Goal: Task Accomplishment & Management: Complete application form

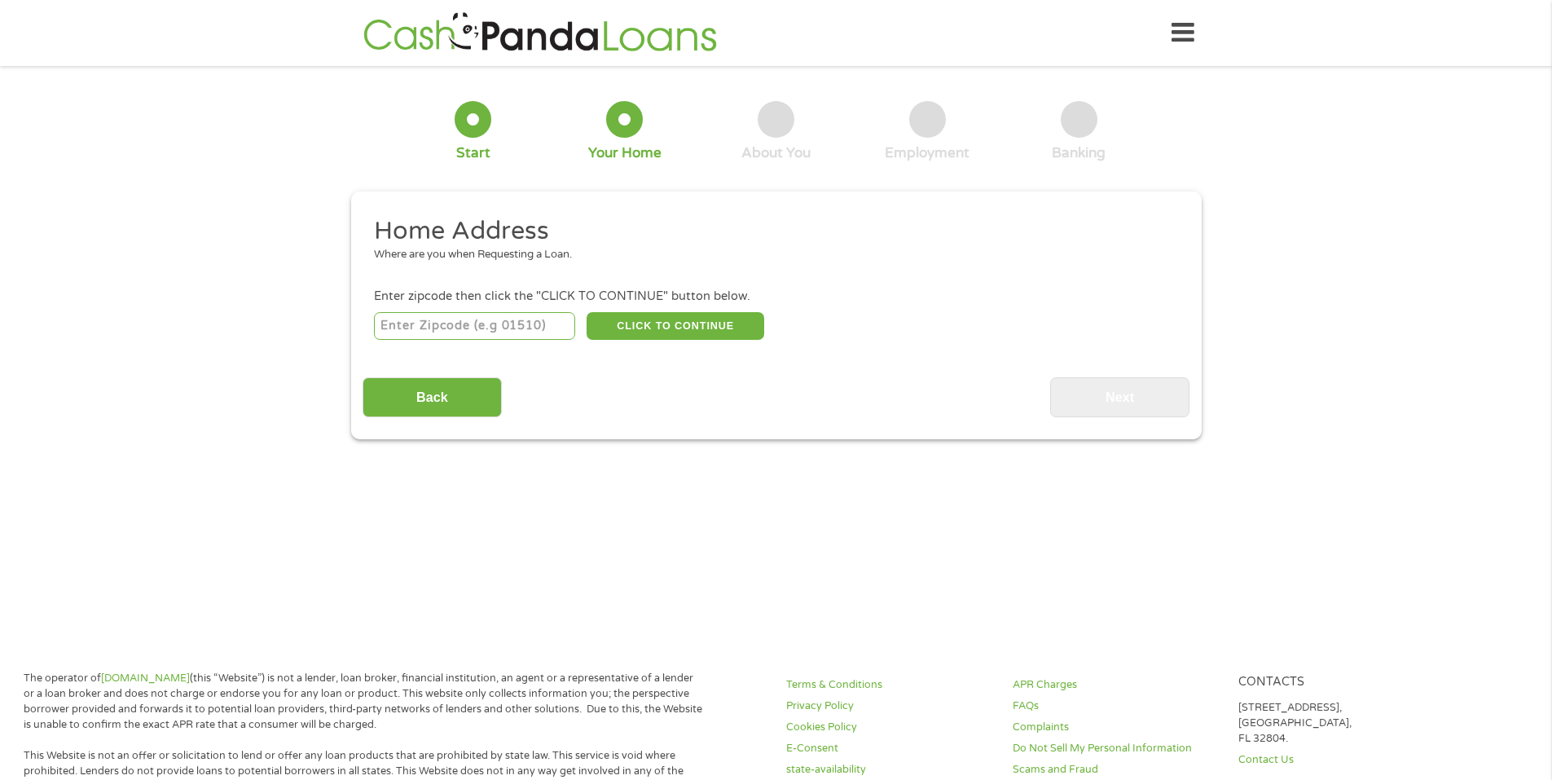
click at [507, 332] on input "number" at bounding box center [474, 326] width 201 height 28
type input "30281"
click at [144, 377] on div "1 Start 2 Your Home 3 About You 4 Employment 5 Banking 6 This field is hidden w…" at bounding box center [776, 258] width 1552 height 362
click at [675, 325] on button "CLICK TO CONTINUE" at bounding box center [676, 326] width 178 height 28
type input "30281"
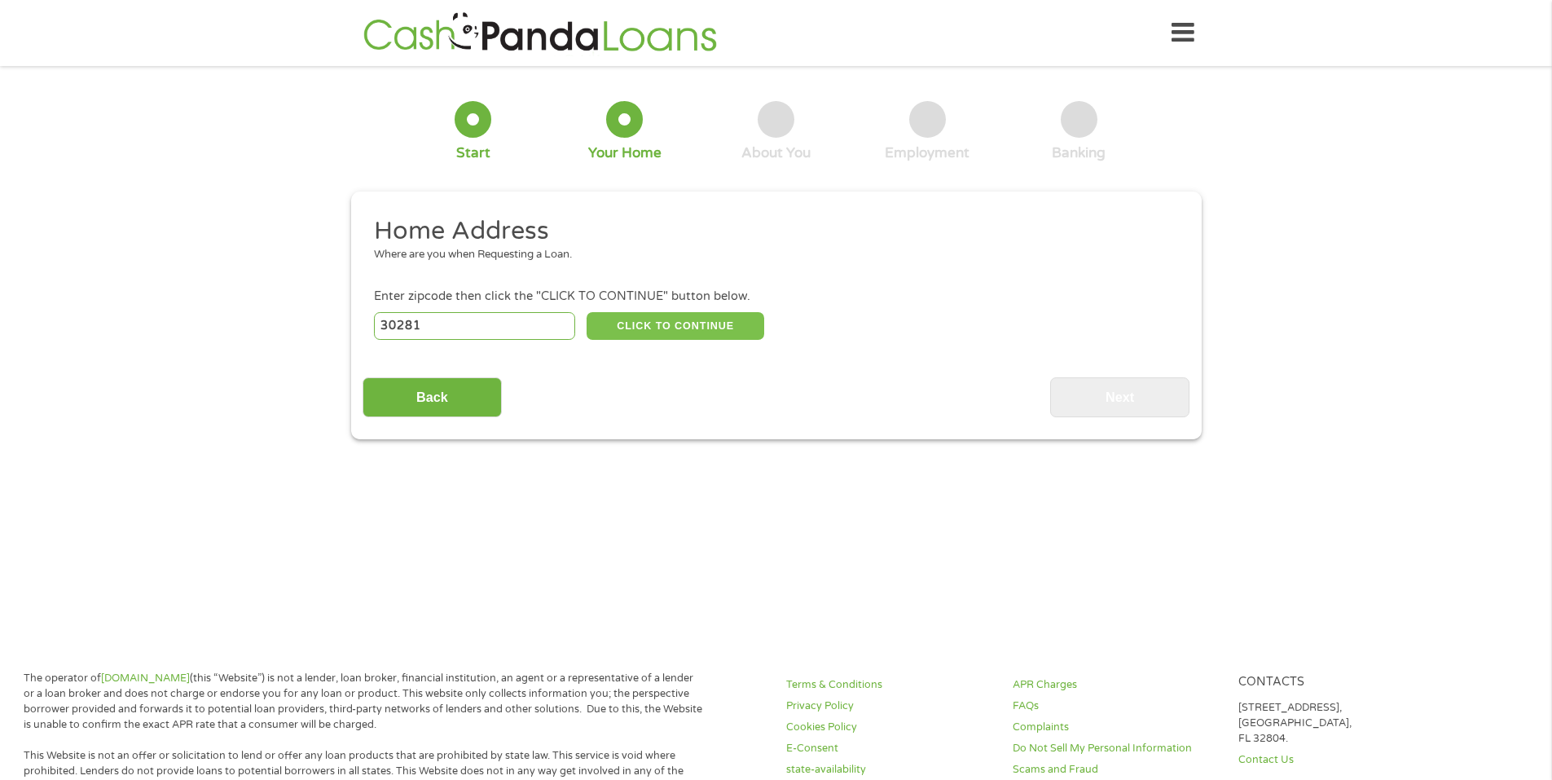
type input "[GEOGRAPHIC_DATA]"
select select "[US_STATE]"
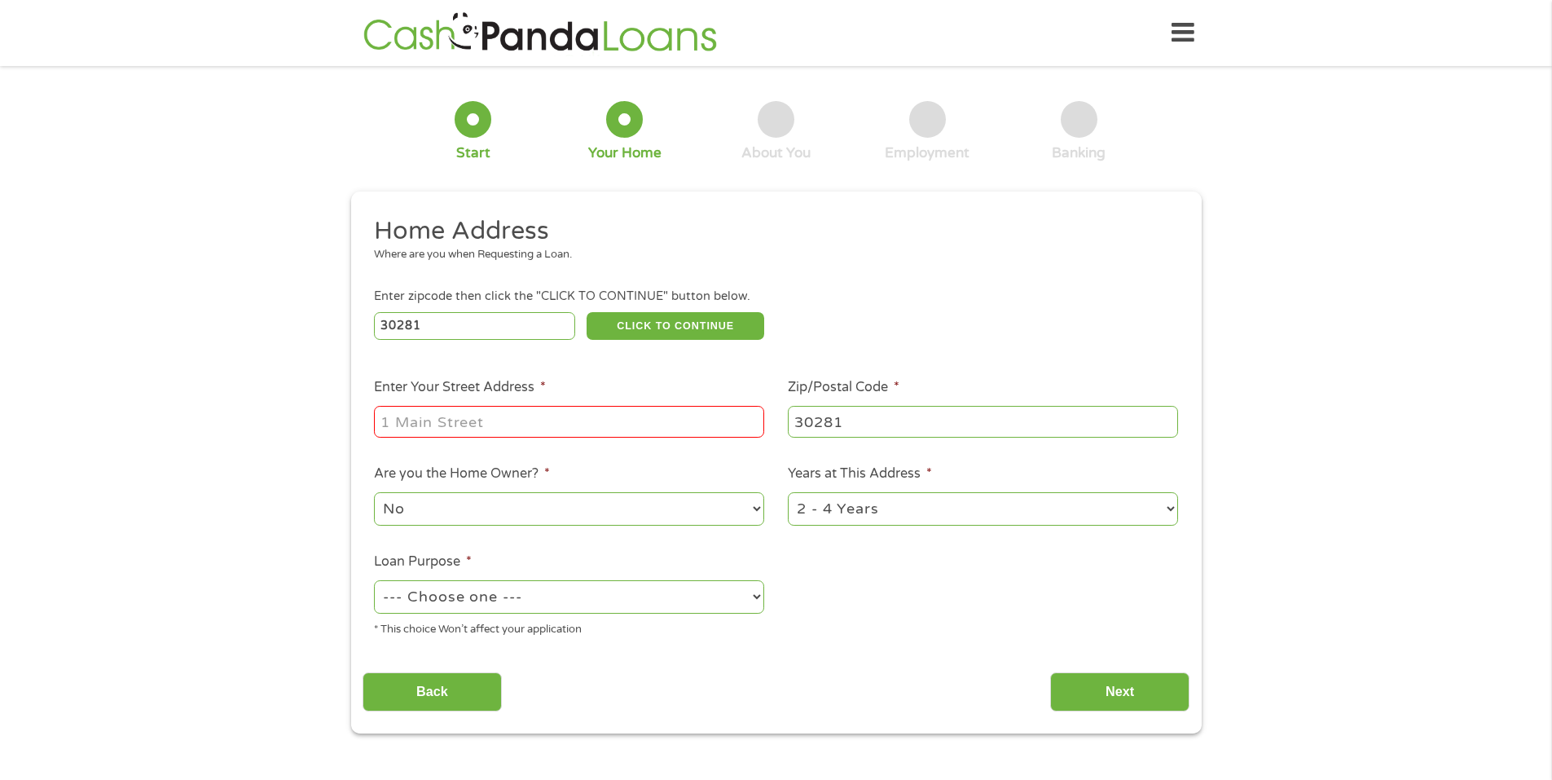
click at [522, 412] on input "Enter Your Street Address *" at bounding box center [569, 421] width 390 height 31
type input "[STREET_ADDRESS][PERSON_NAME]"
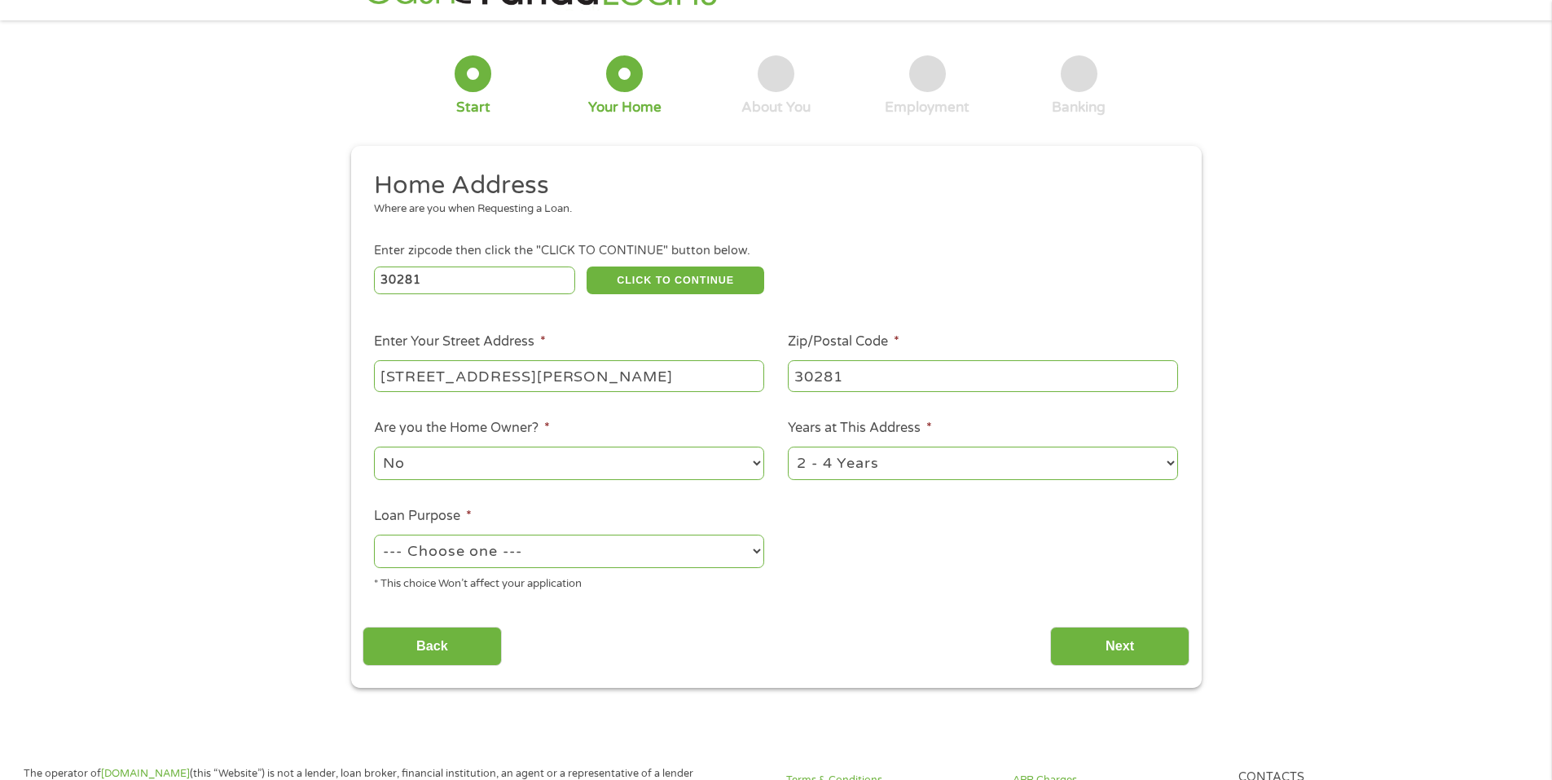
scroll to position [81, 0]
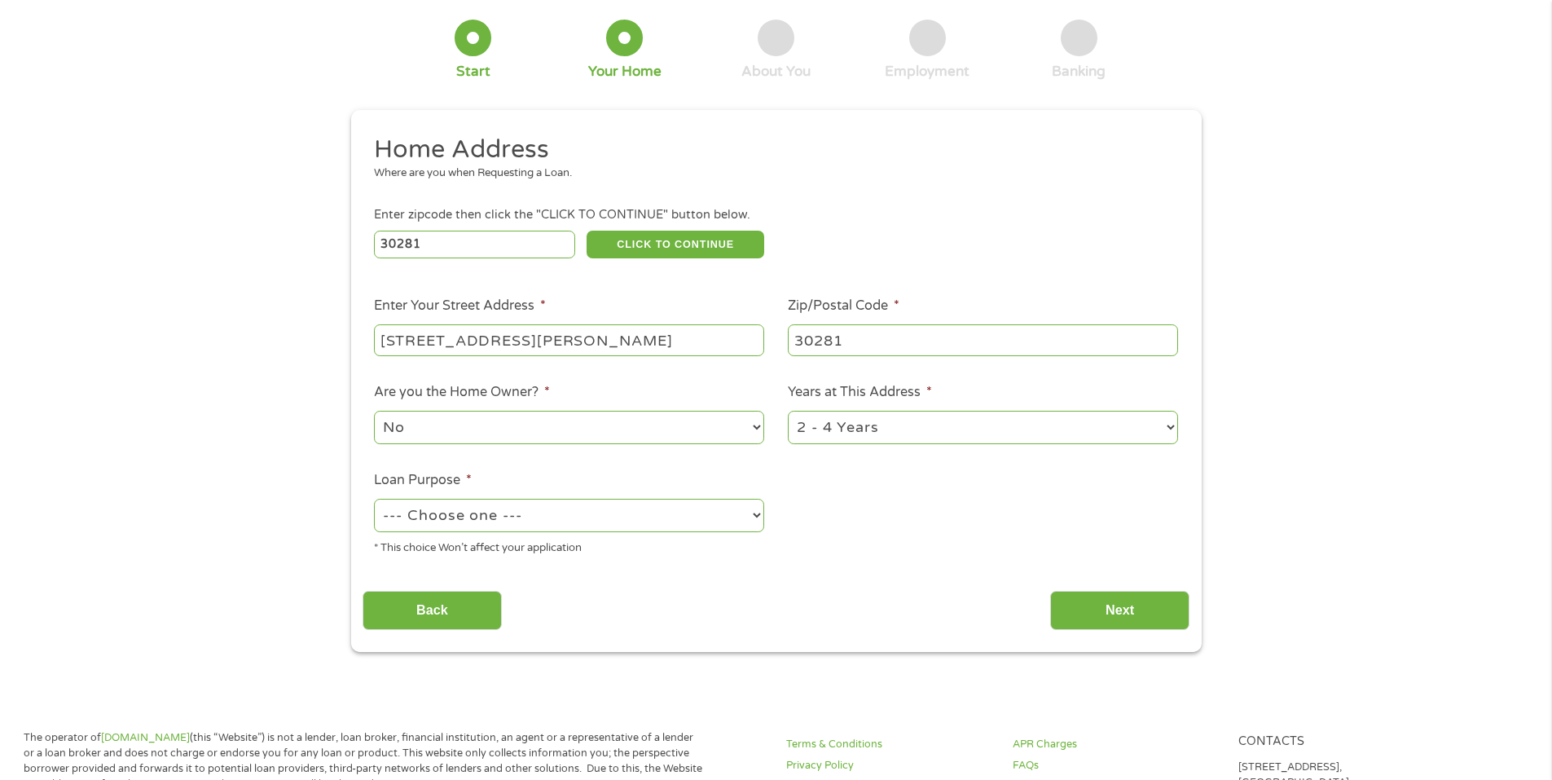
click at [1164, 430] on select "1 Year or less 1 - 2 Years 2 - 4 Years Over 4 Years" at bounding box center [983, 427] width 390 height 33
select select "60months"
click at [788, 411] on select "1 Year or less 1 - 2 Years 2 - 4 Years Over 4 Years" at bounding box center [983, 427] width 390 height 33
drag, startPoint x: 754, startPoint y: 430, endPoint x: 672, endPoint y: 429, distance: 82.3
click at [754, 430] on select "No Yes" at bounding box center [569, 427] width 390 height 33
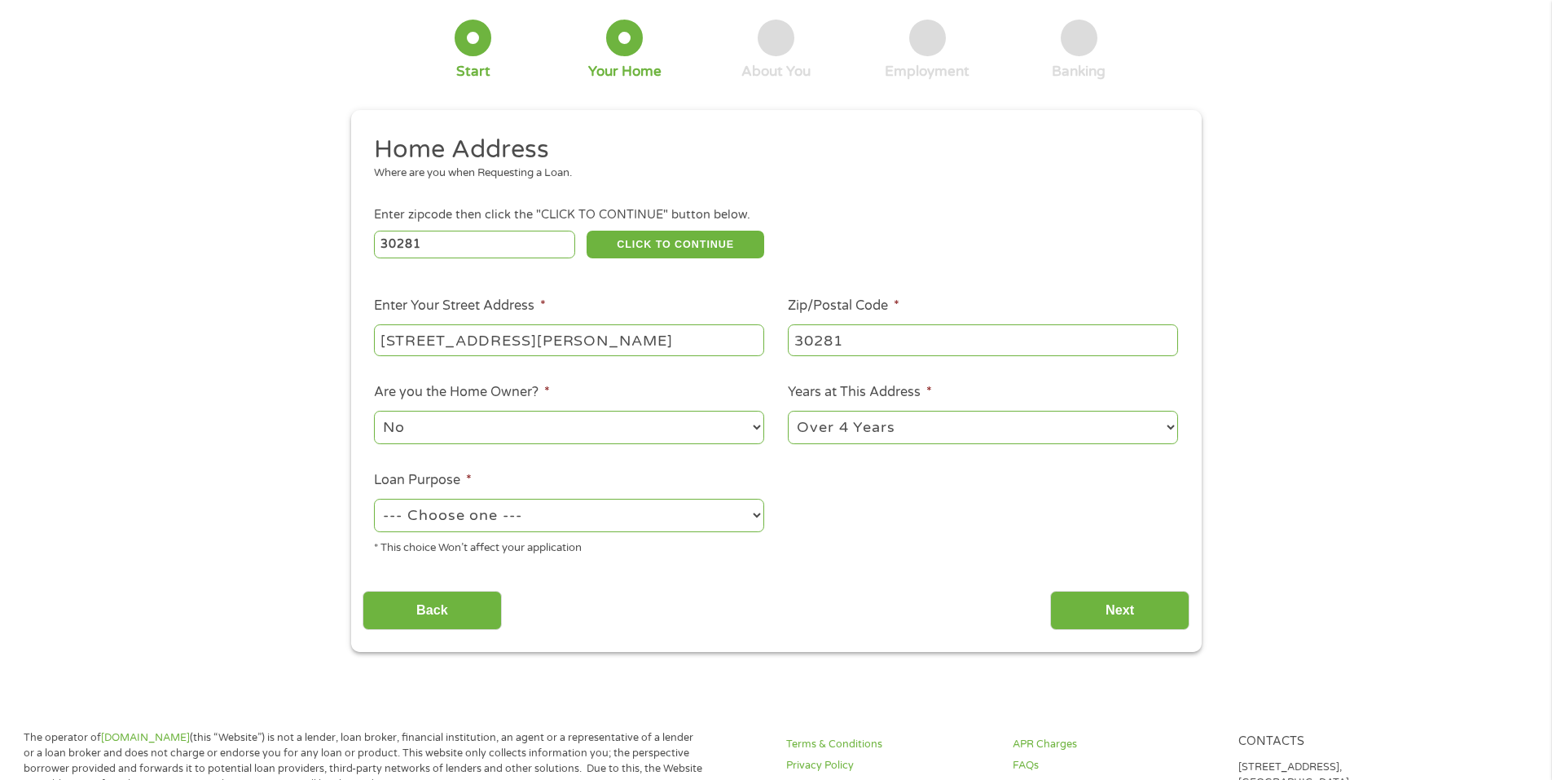
select select "yes"
click at [374, 411] on select "No Yes" at bounding box center [569, 427] width 390 height 33
click at [749, 506] on select "--- Choose one --- Pay Bills Debt Consolidation Home Improvement Major Purchase…" at bounding box center [569, 515] width 390 height 33
select select "shorttermcash"
click at [374, 499] on select "--- Choose one --- Pay Bills Debt Consolidation Home Improvement Major Purchase…" at bounding box center [569, 515] width 390 height 33
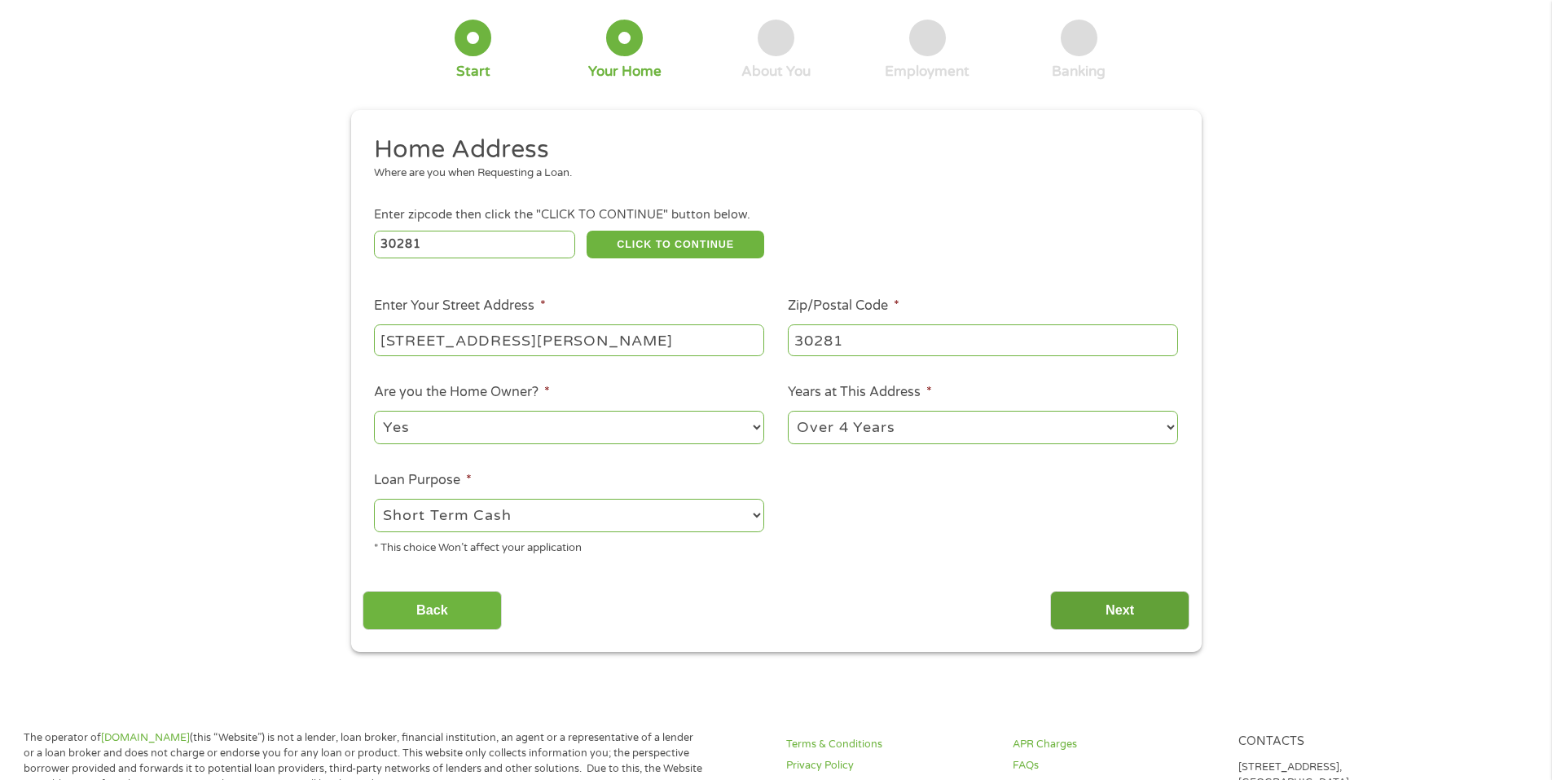
click at [1127, 614] on input "Next" at bounding box center [1119, 611] width 139 height 40
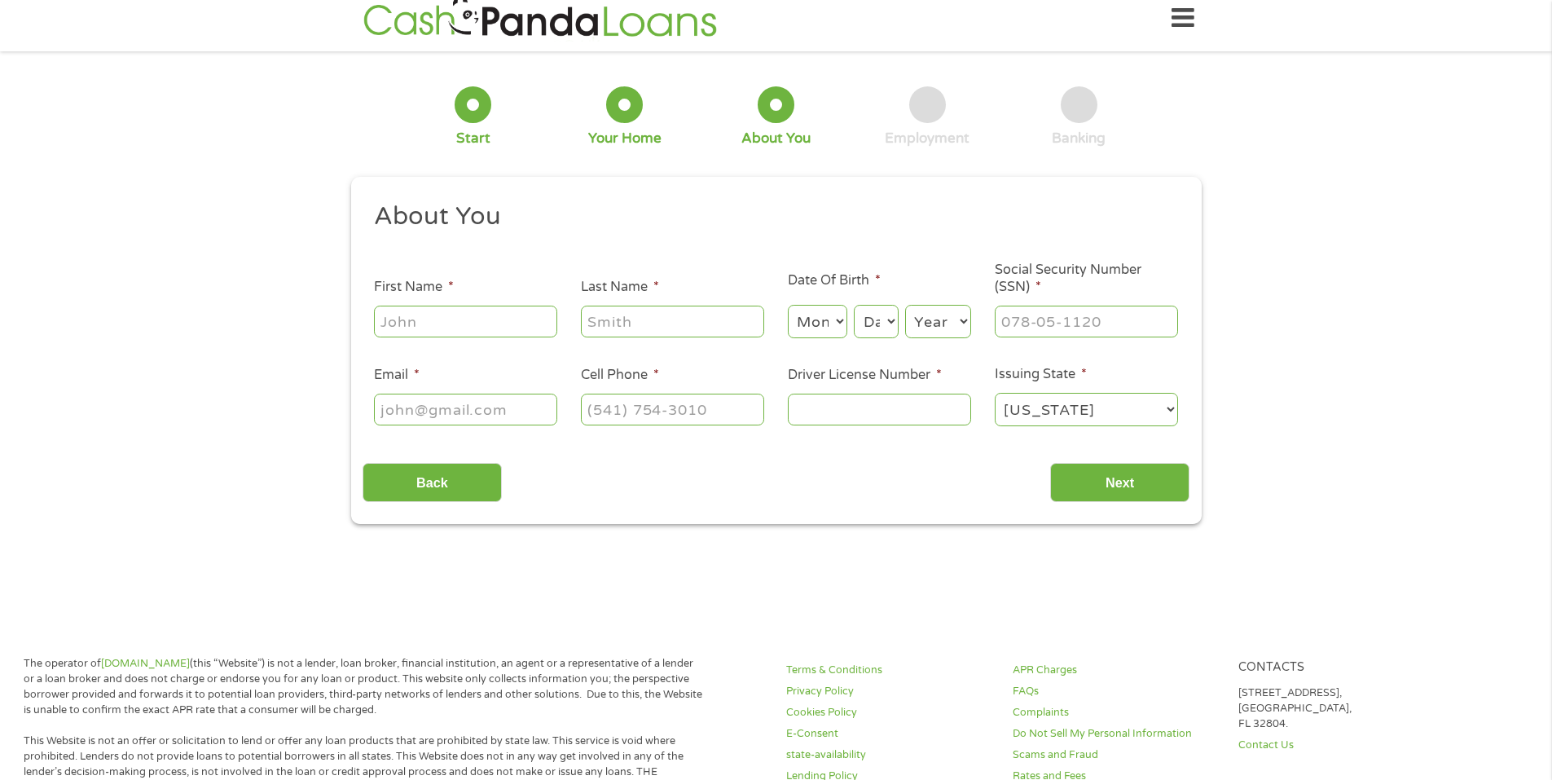
scroll to position [0, 0]
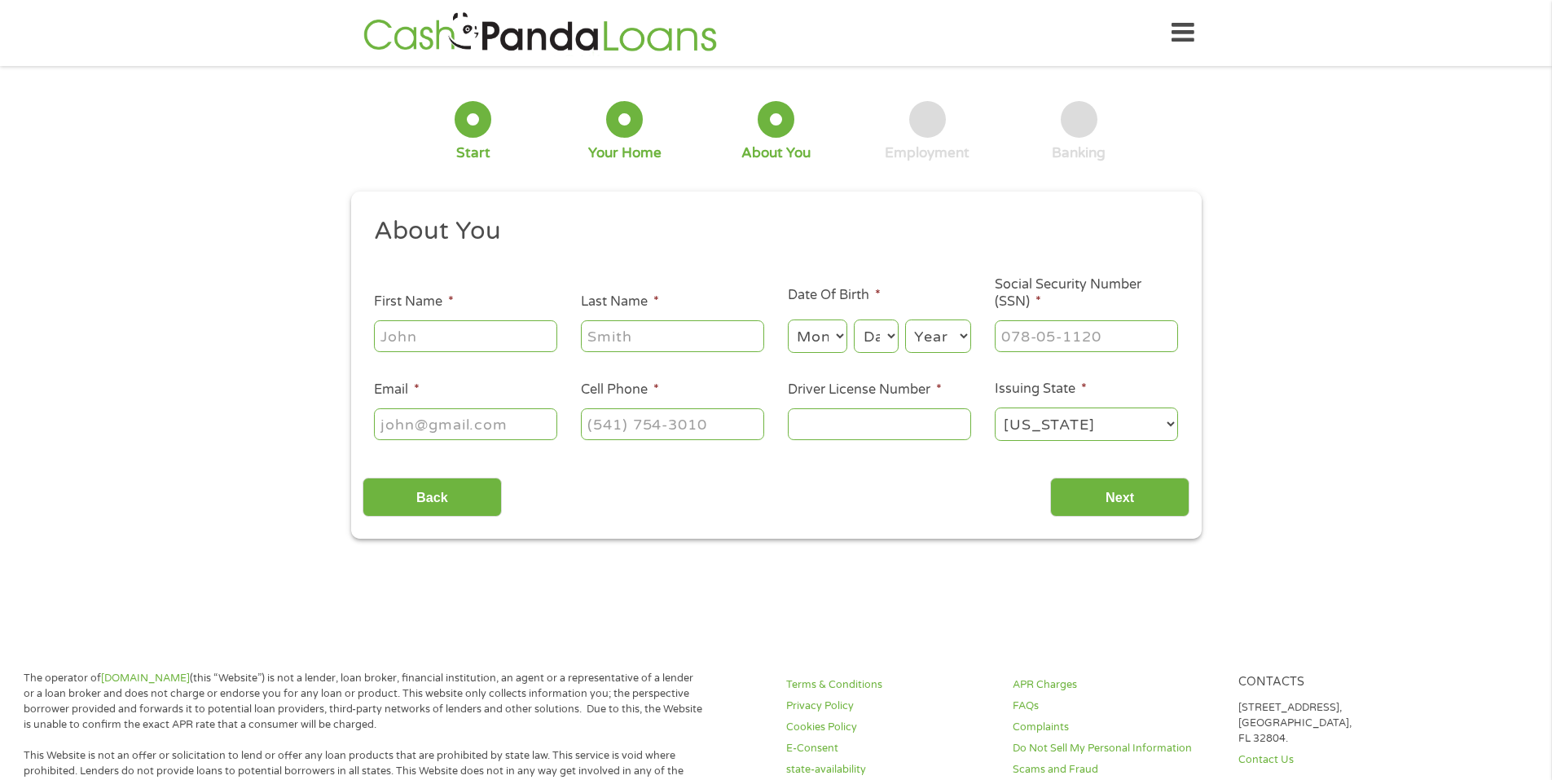
click at [462, 333] on input "First Name *" at bounding box center [465, 335] width 183 height 31
type input "[PERSON_NAME]"
click at [666, 329] on input "Last Name *" at bounding box center [672, 335] width 183 height 31
type input "[PERSON_NAME]"
click at [1463, 341] on div "1 Start 2 Your Home 3 About You 4 Employment 5 Banking 6 This field is hidden w…" at bounding box center [776, 307] width 1552 height 461
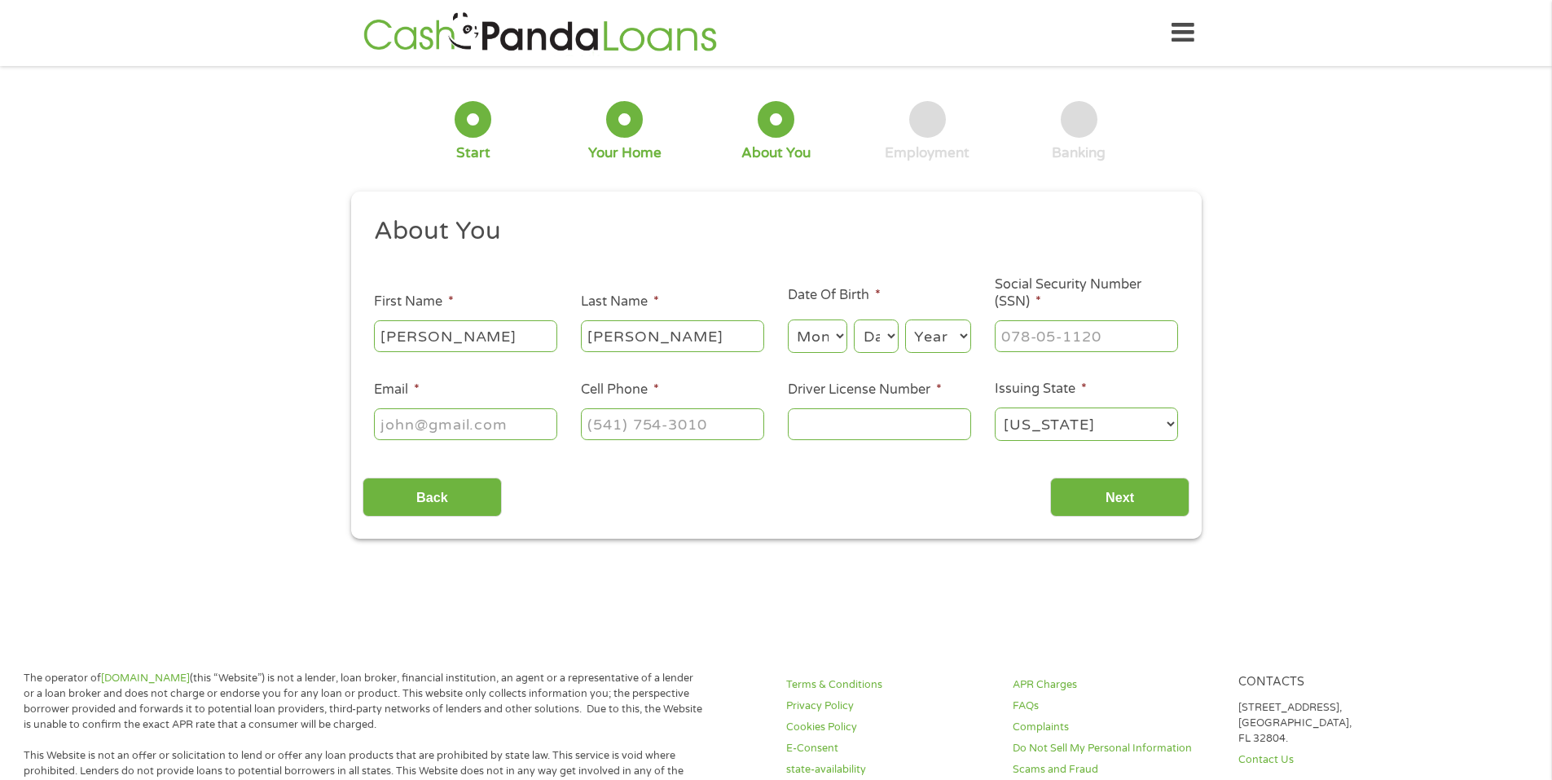
click at [840, 336] on select "Month 1 2 3 4 5 6 7 8 9 10 11 12" at bounding box center [817, 335] width 59 height 33
select select "1"
click at [788, 319] on select "Month 1 2 3 4 5 6 7 8 9 10 11 12" at bounding box center [817, 335] width 59 height 33
click at [892, 341] on select "Day 1 2 3 4 5 6 7 8 9 10 11 12 13 14 15 16 17 18 19 20 21 22 23 24 25 26 27 28 …" at bounding box center [876, 335] width 44 height 33
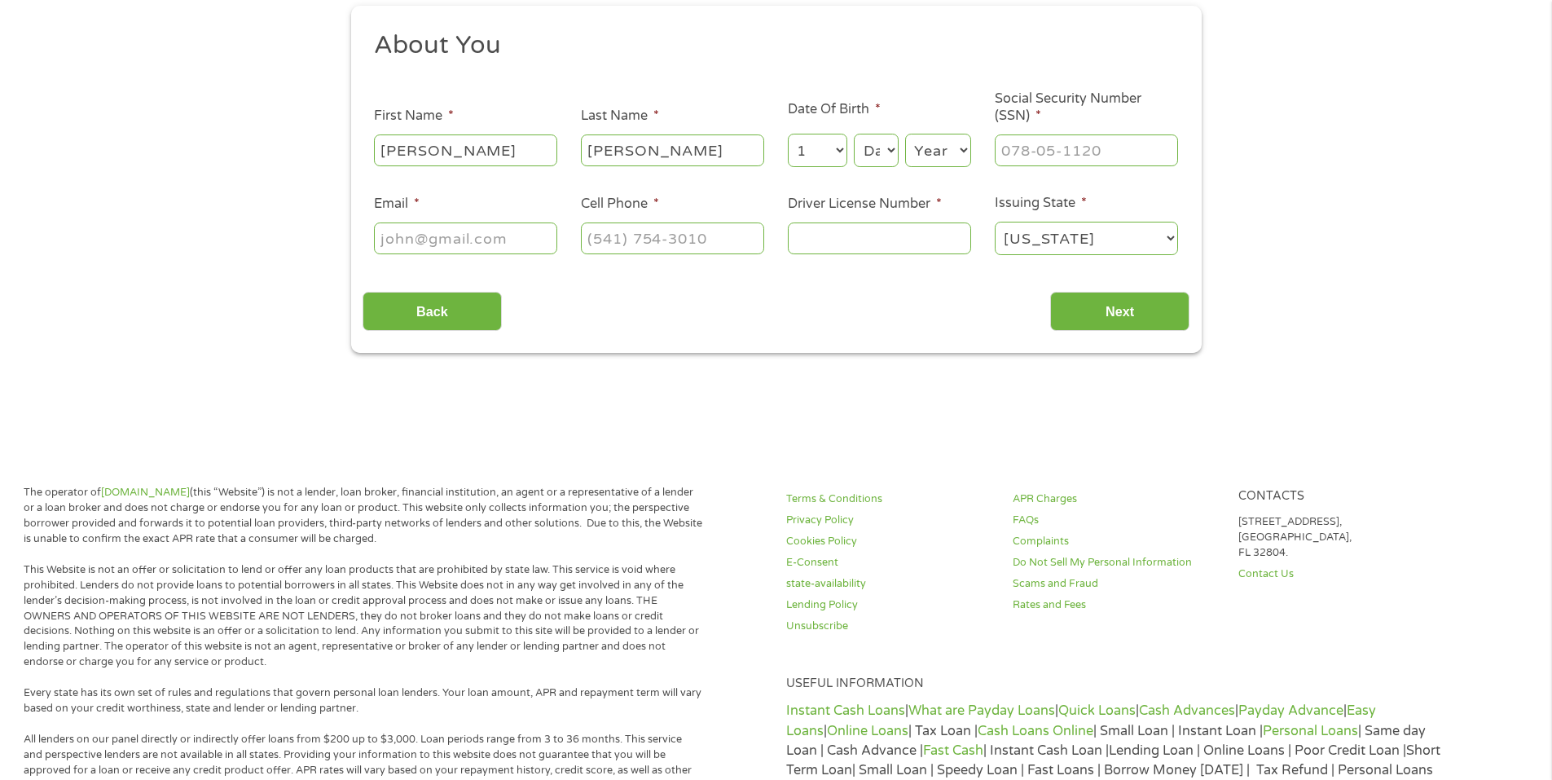
scroll to position [244, 0]
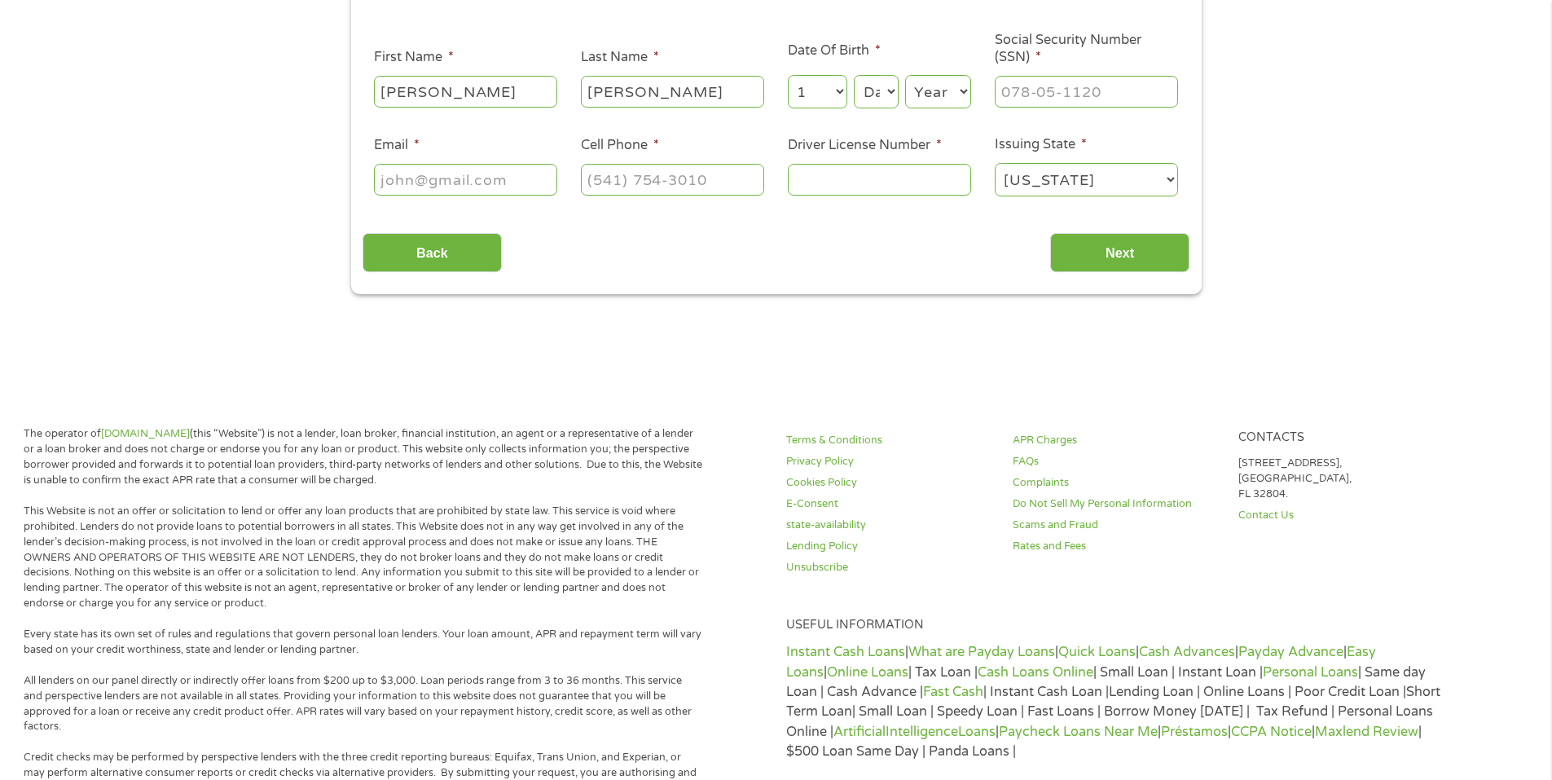
click at [887, 95] on select "Day 1 2 3 4 5 6 7 8 9 10 11 12 13 14 15 16 17 18 19 20 21 22 23 24 25 26 27 28 …" at bounding box center [876, 91] width 44 height 33
select select "24"
click at [854, 75] on select "Day 1 2 3 4 5 6 7 8 9 10 11 12 13 14 15 16 17 18 19 20 21 22 23 24 25 26 27 28 …" at bounding box center [876, 91] width 44 height 33
click at [964, 94] on select "Year [DATE] 2006 2005 2004 2003 2002 2001 2000 1999 1998 1997 1996 1995 1994 19…" at bounding box center [938, 91] width 66 height 33
select select "1938"
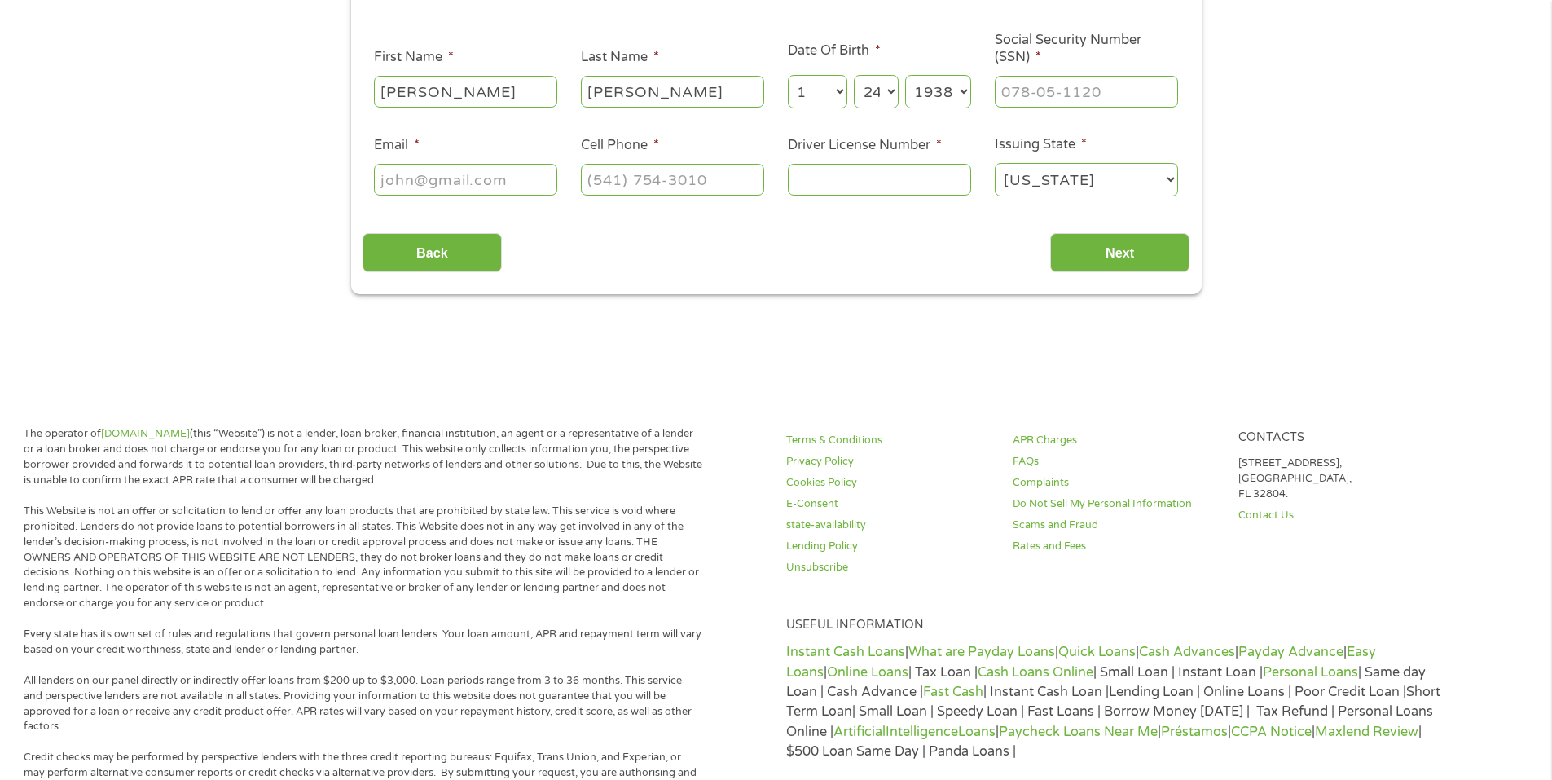
click at [905, 75] on select "Year [DATE] 2006 2005 2004 2003 2002 2001 2000 1999 1998 1997 1996 1995 1994 19…" at bounding box center [938, 91] width 66 height 33
click at [1054, 89] on input "___-__-____" at bounding box center [1086, 91] width 183 height 31
type input "256-54-1703"
click at [509, 172] on input "Email *" at bounding box center [465, 179] width 183 height 31
type input "[EMAIL_ADDRESS][DOMAIN_NAME]"
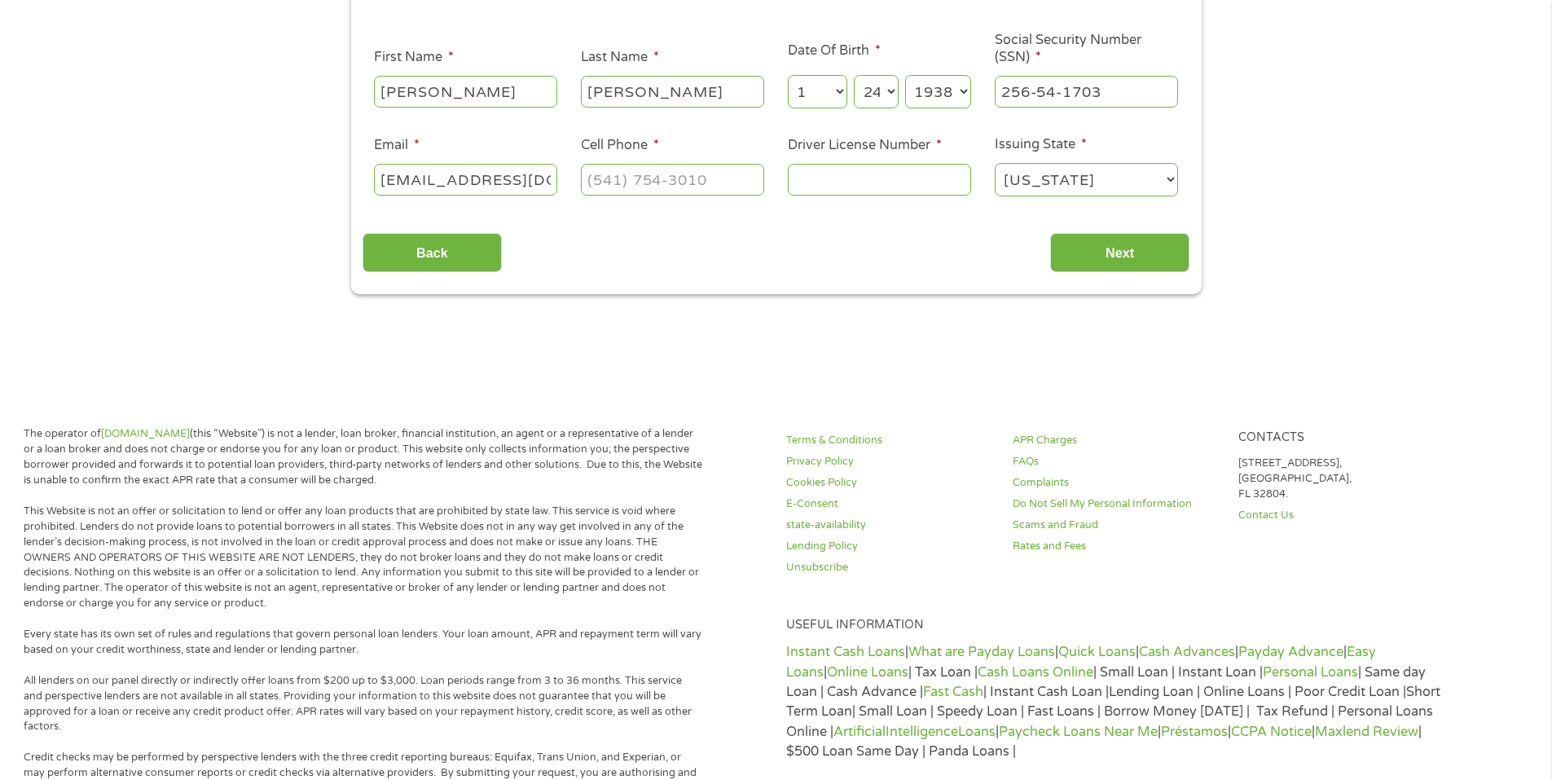
type input "4041676"
type input "(___) ___-____"
click at [607, 177] on input "(___) ___-____" at bounding box center [672, 179] width 183 height 31
type input "[PHONE_NUMBER]"
click at [1370, 235] on div "1 Start 2 Your Home 3 About You 4 Employment 5 Banking 6 This field is hidden w…" at bounding box center [776, 63] width 1552 height 461
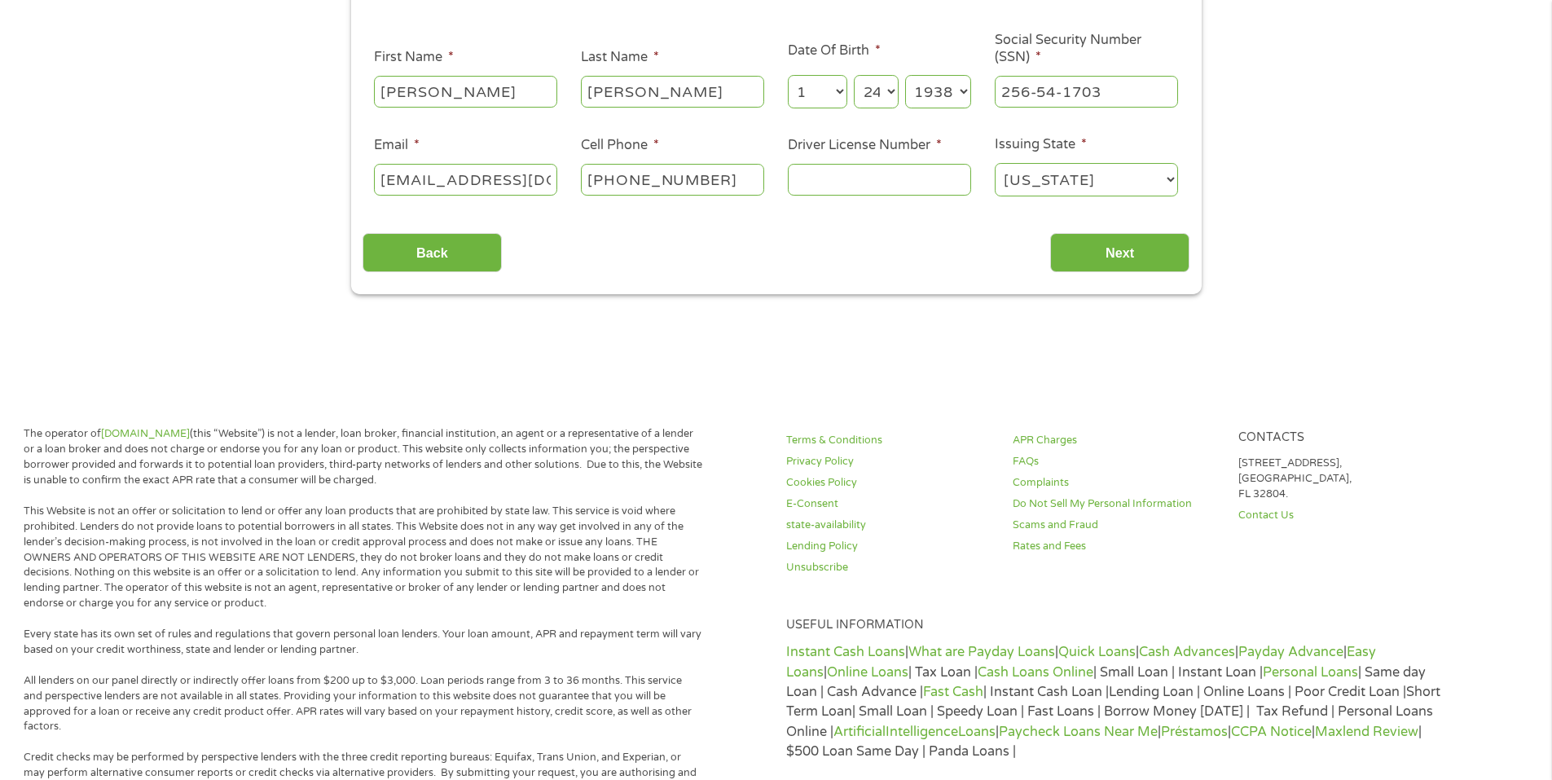
click at [872, 184] on input "Driver License Number *" at bounding box center [879, 179] width 183 height 31
type input "056026697"
click at [1128, 263] on input "Next" at bounding box center [1119, 253] width 139 height 40
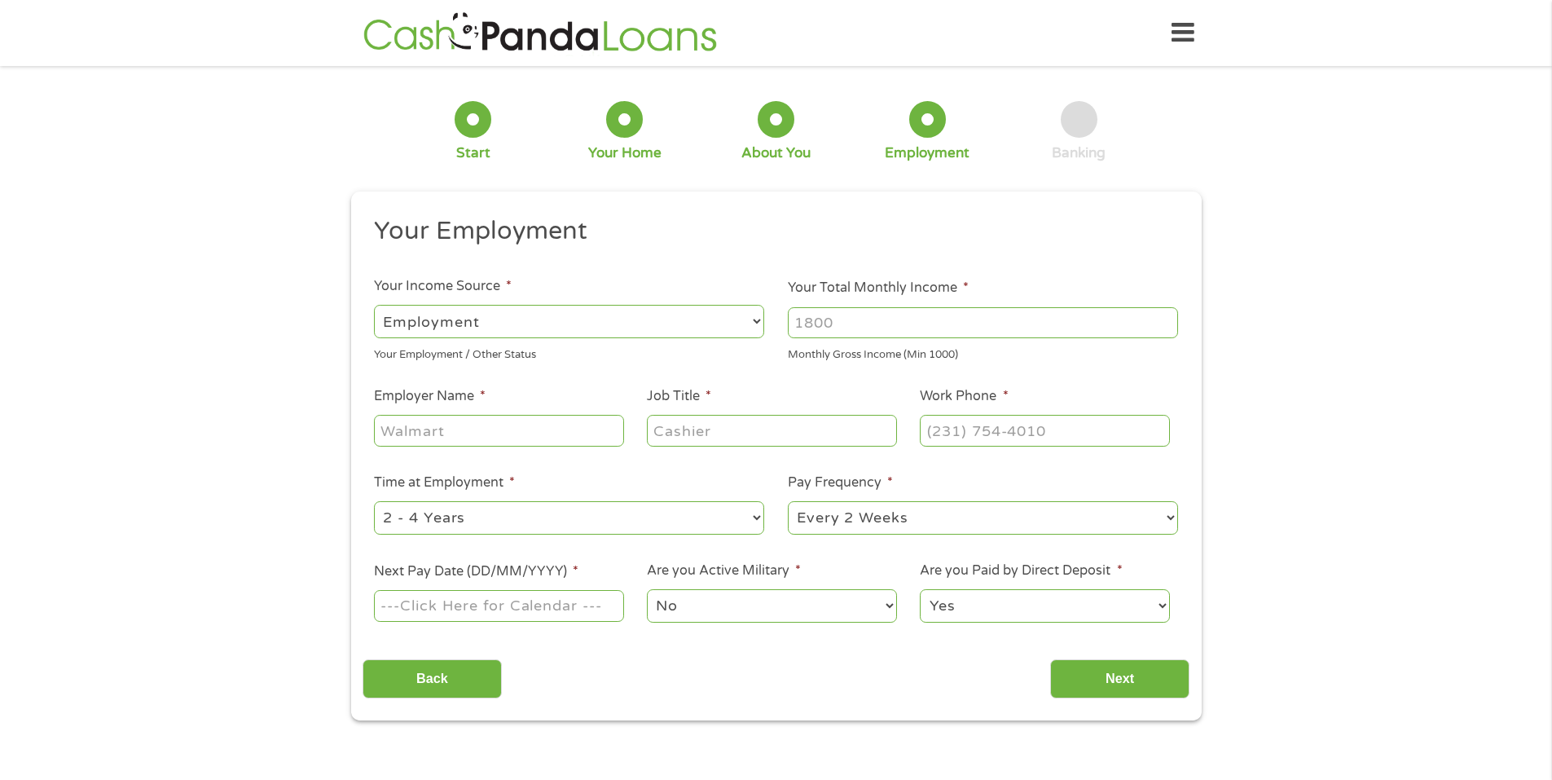
scroll to position [81, 0]
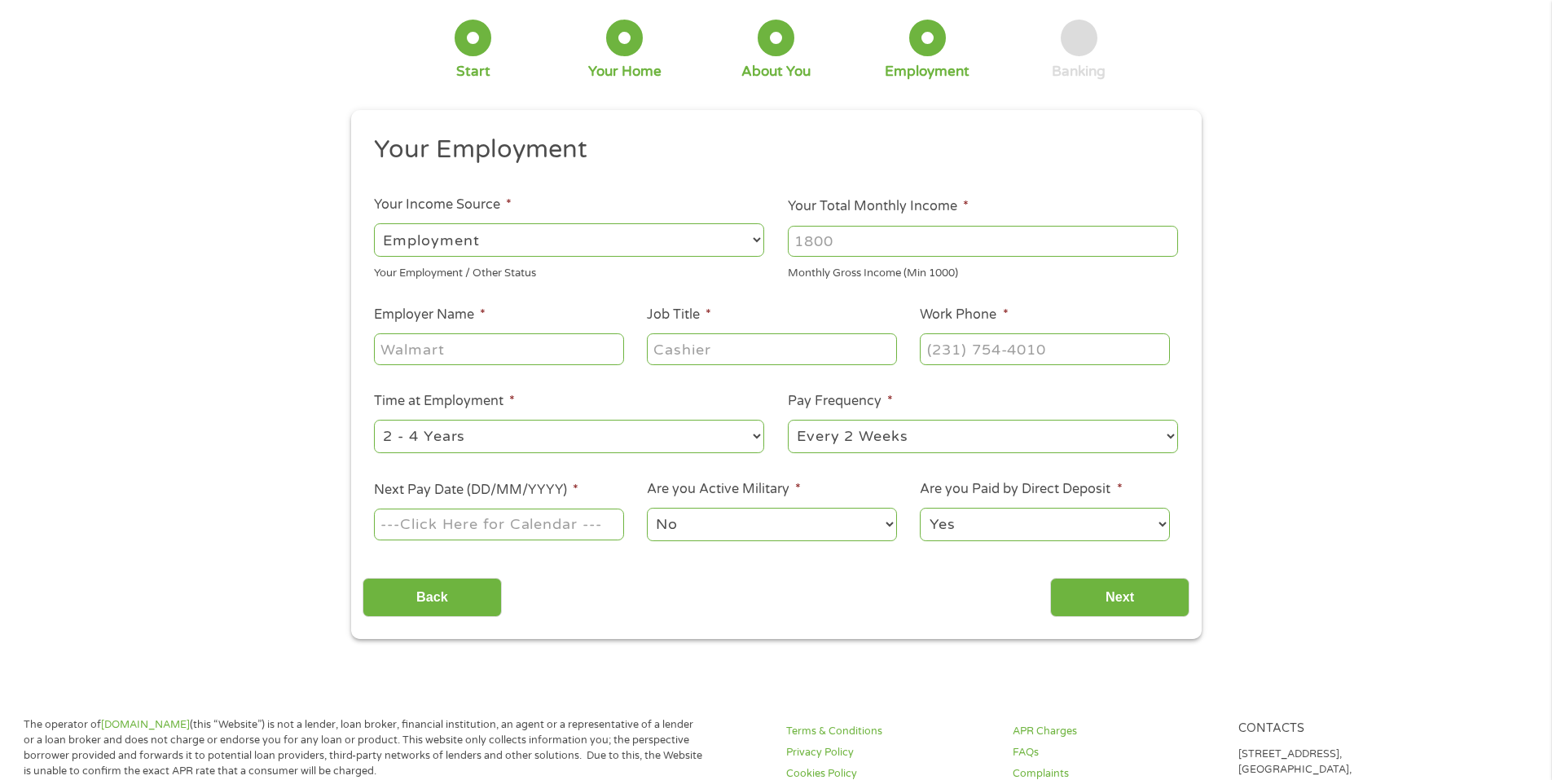
click at [751, 238] on select "--- Choose one --- Employment [DEMOGRAPHIC_DATA] Benefits" at bounding box center [569, 239] width 390 height 33
select select "benefits"
click at [374, 223] on select "--- Choose one --- Employment [DEMOGRAPHIC_DATA] Benefits" at bounding box center [569, 239] width 390 height 33
type input "Other"
type input "[PHONE_NUMBER]"
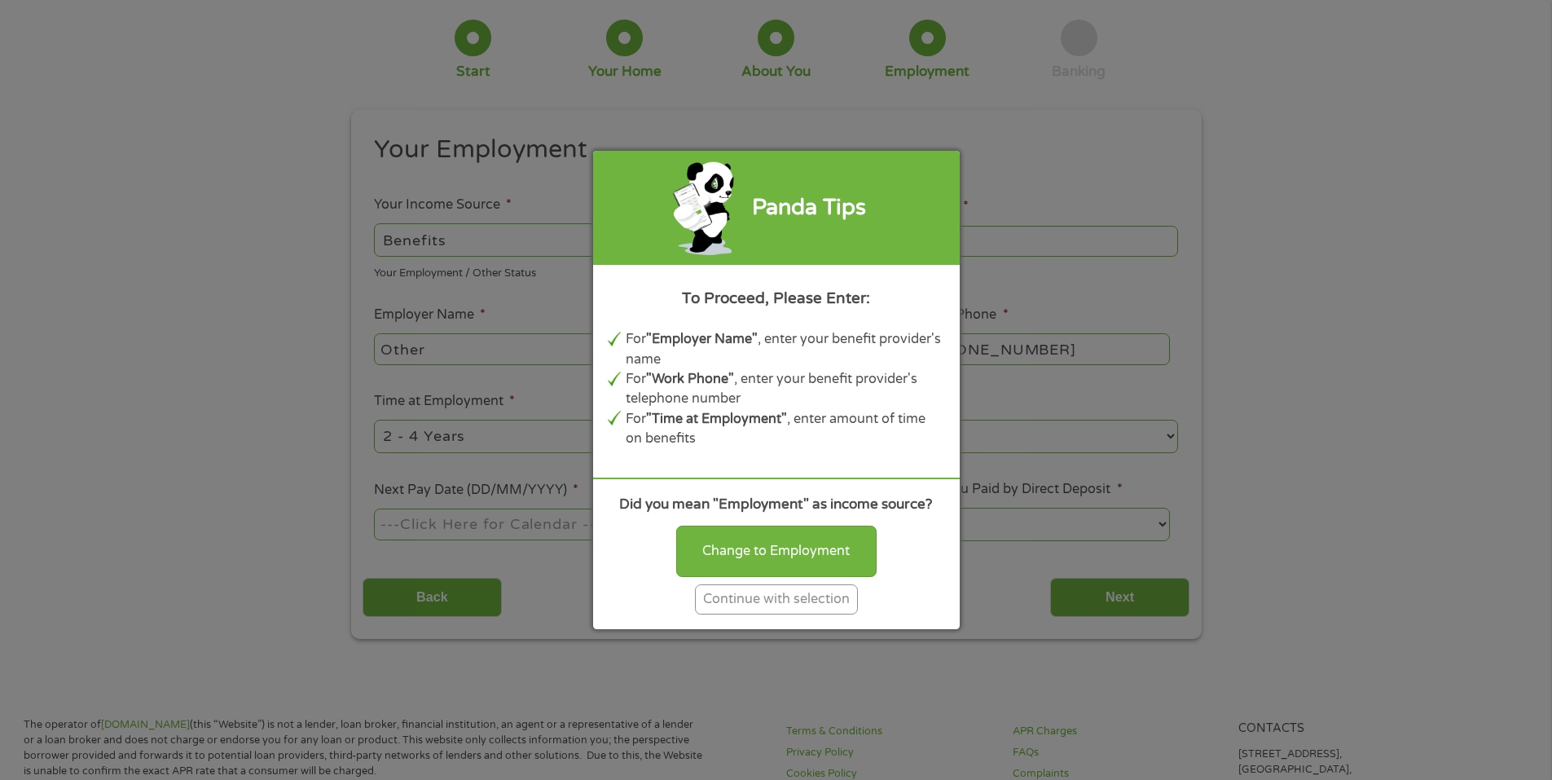
click at [1311, 424] on div "Panda Tips To Proceed, Please Enter: For "Employer Name" , enter your benefit p…" at bounding box center [776, 390] width 1552 height 780
click at [786, 542] on div "Change to Employment" at bounding box center [776, 551] width 200 height 51
select select "fullTime"
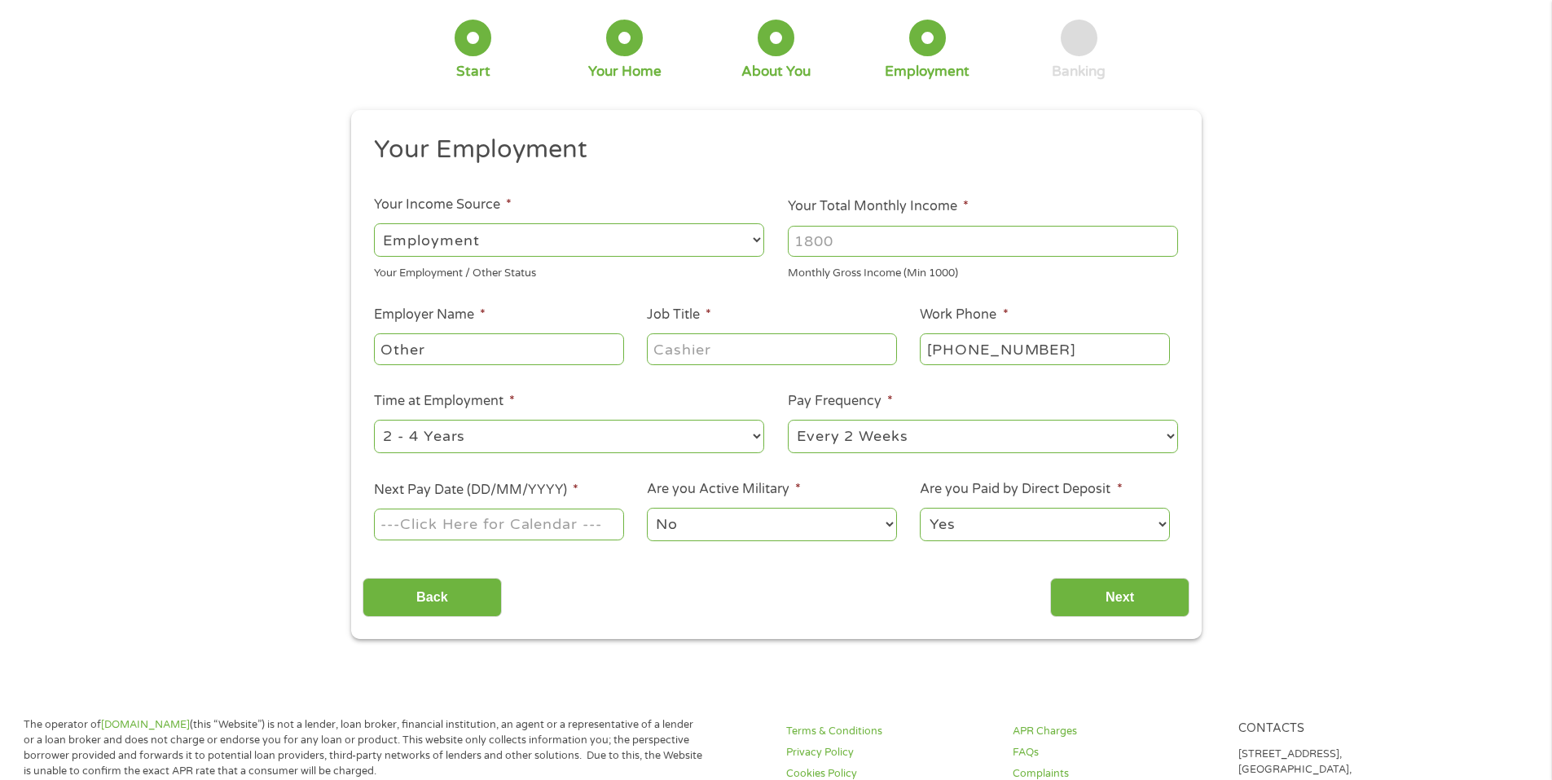
click at [511, 346] on input "Other" at bounding box center [498, 348] width 249 height 31
type input "O"
type input "USDA"
click at [838, 249] on input "Your Total Monthly Income *" at bounding box center [983, 241] width 390 height 31
type input "2500"
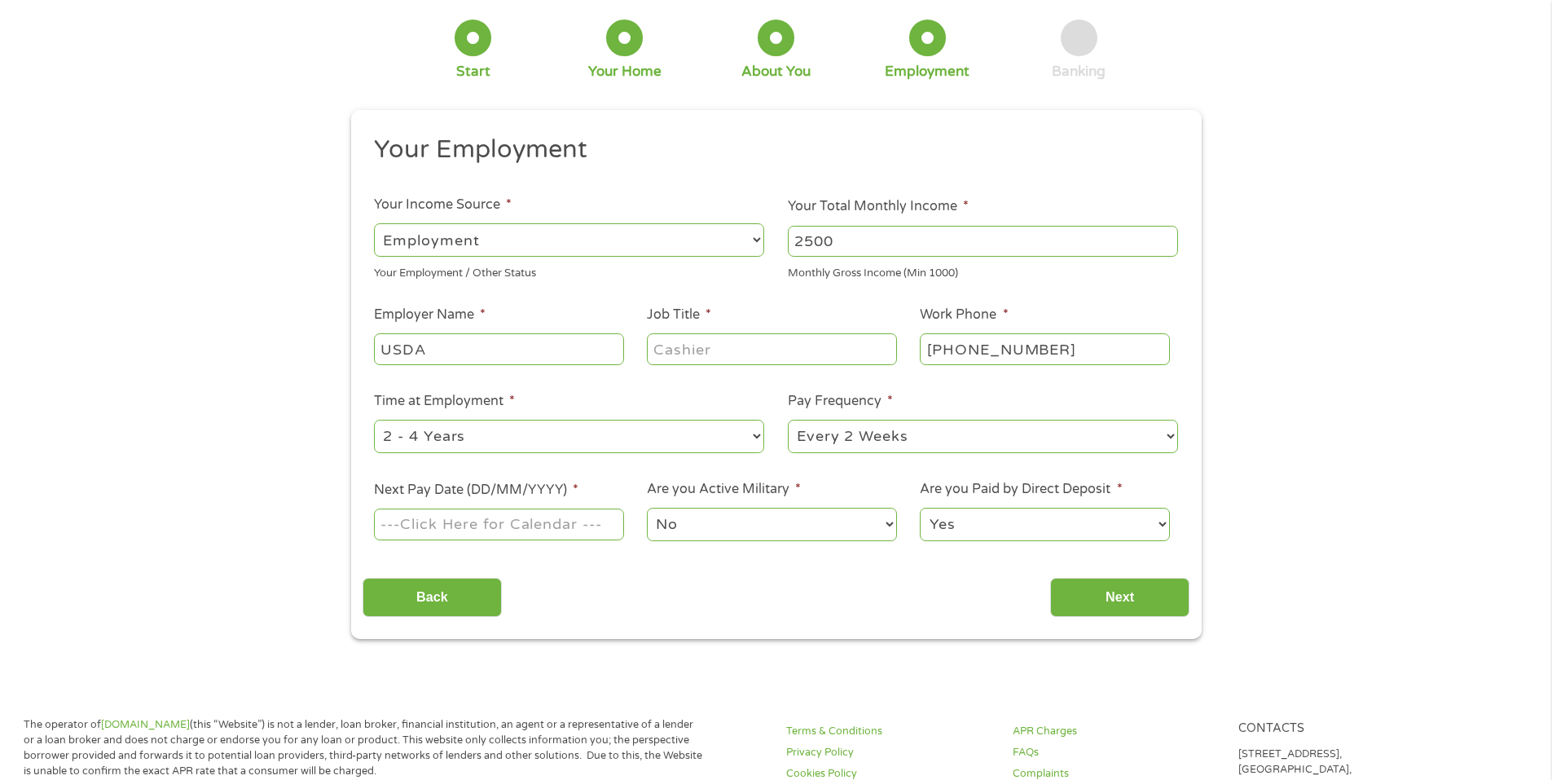
click at [752, 435] on select "--- Choose one --- 1 Year or less 1 - 2 Years 2 - 4 Years Over 4 Years" at bounding box center [569, 436] width 390 height 33
select select "60months"
click at [374, 420] on select "--- Choose one --- 1 Year or less 1 - 2 Years 2 - 4 Years Over 4 Years" at bounding box center [569, 436] width 390 height 33
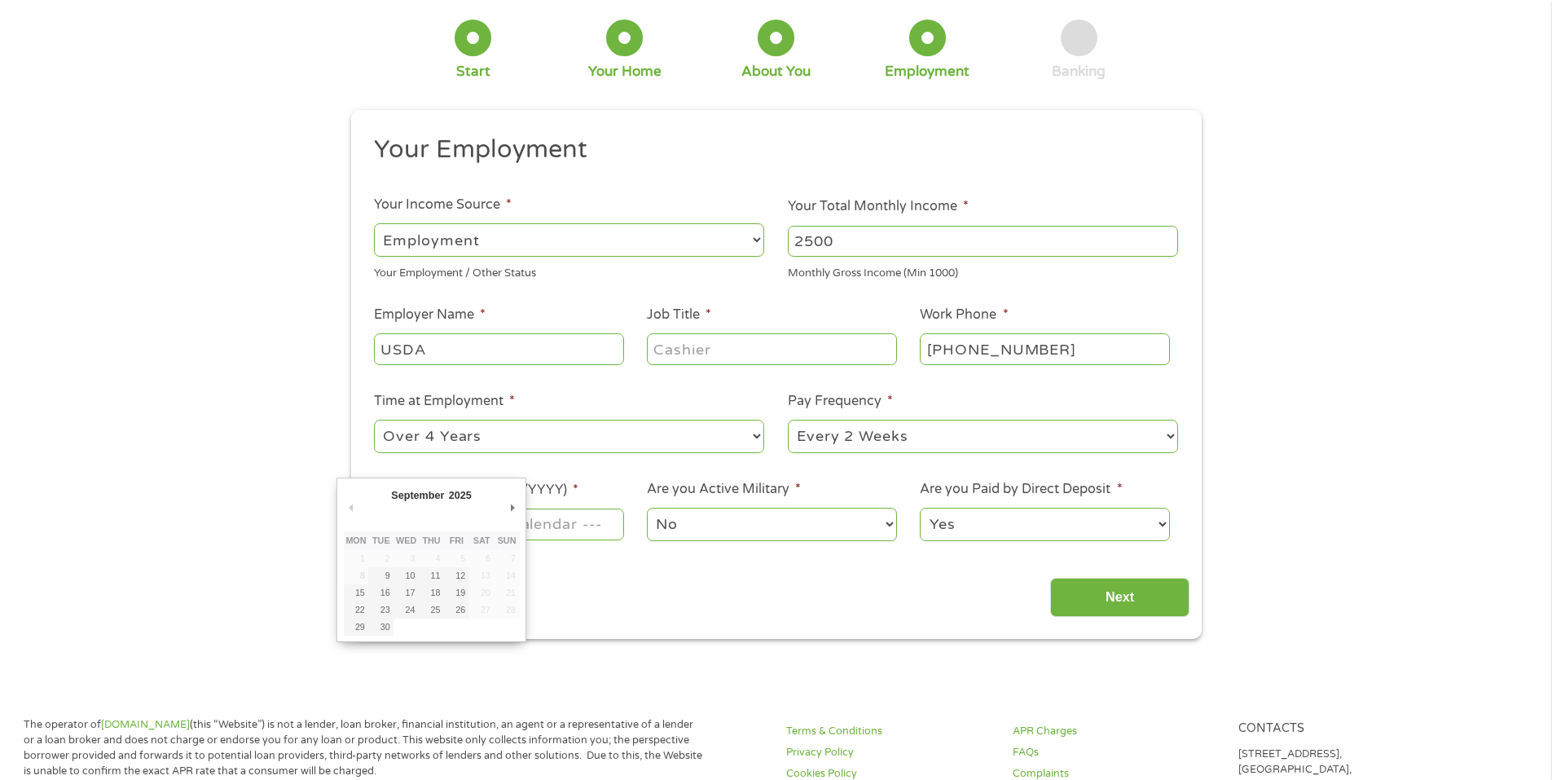
click at [556, 529] on input "Next Pay Date (DD/MM/YYYY) *" at bounding box center [498, 523] width 249 height 31
type input "[DATE]"
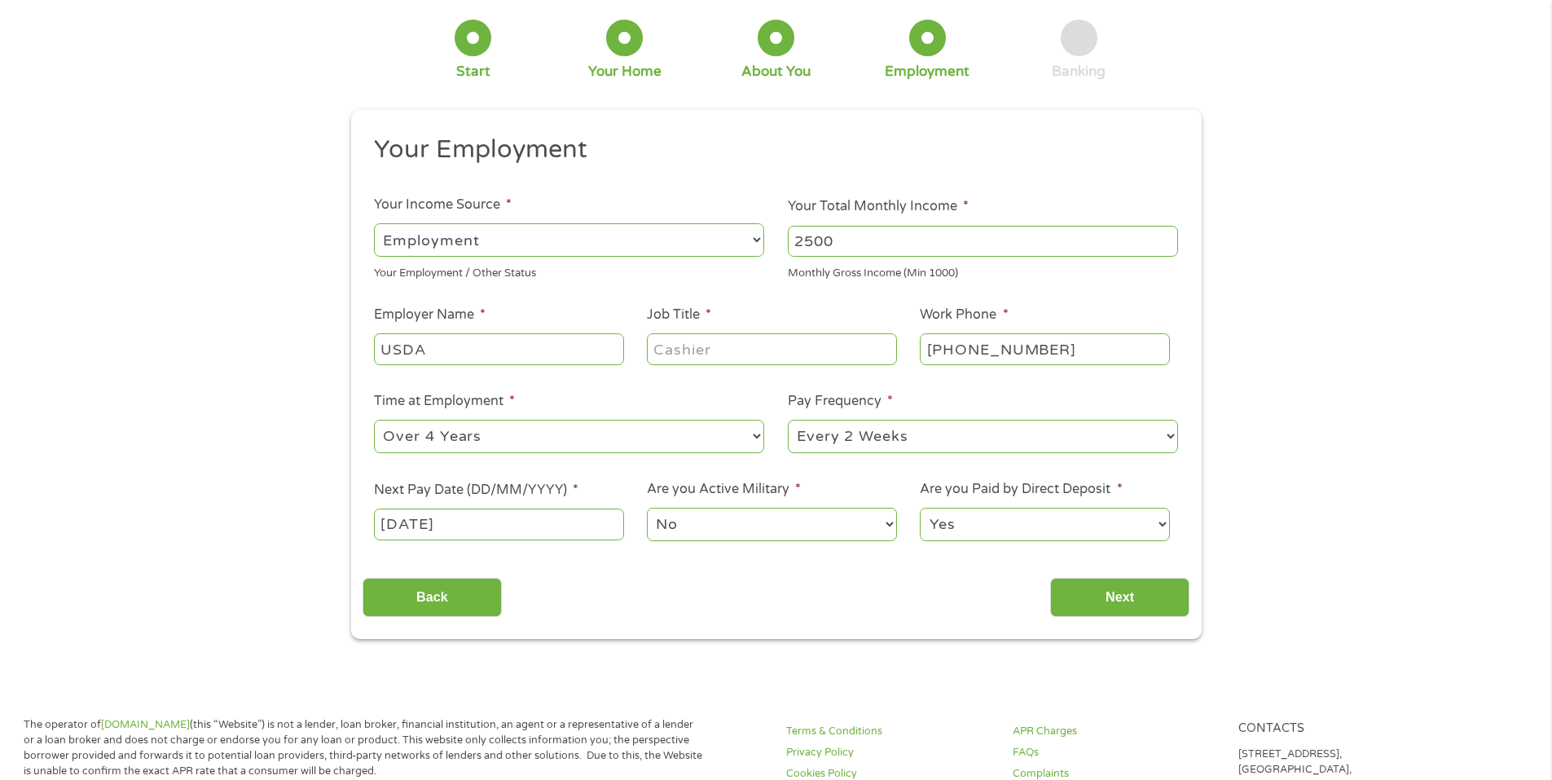
click at [1162, 437] on select "--- Choose one --- Every 2 Weeks Every Week Monthly Semi-Monthly" at bounding box center [983, 436] width 390 height 33
select select "monthly"
click at [788, 420] on select "--- Choose one --- Every 2 Weeks Every Week Monthly Semi-Monthly" at bounding box center [983, 436] width 390 height 33
click at [737, 344] on input "Job Title *" at bounding box center [771, 348] width 249 height 31
type input "retired"
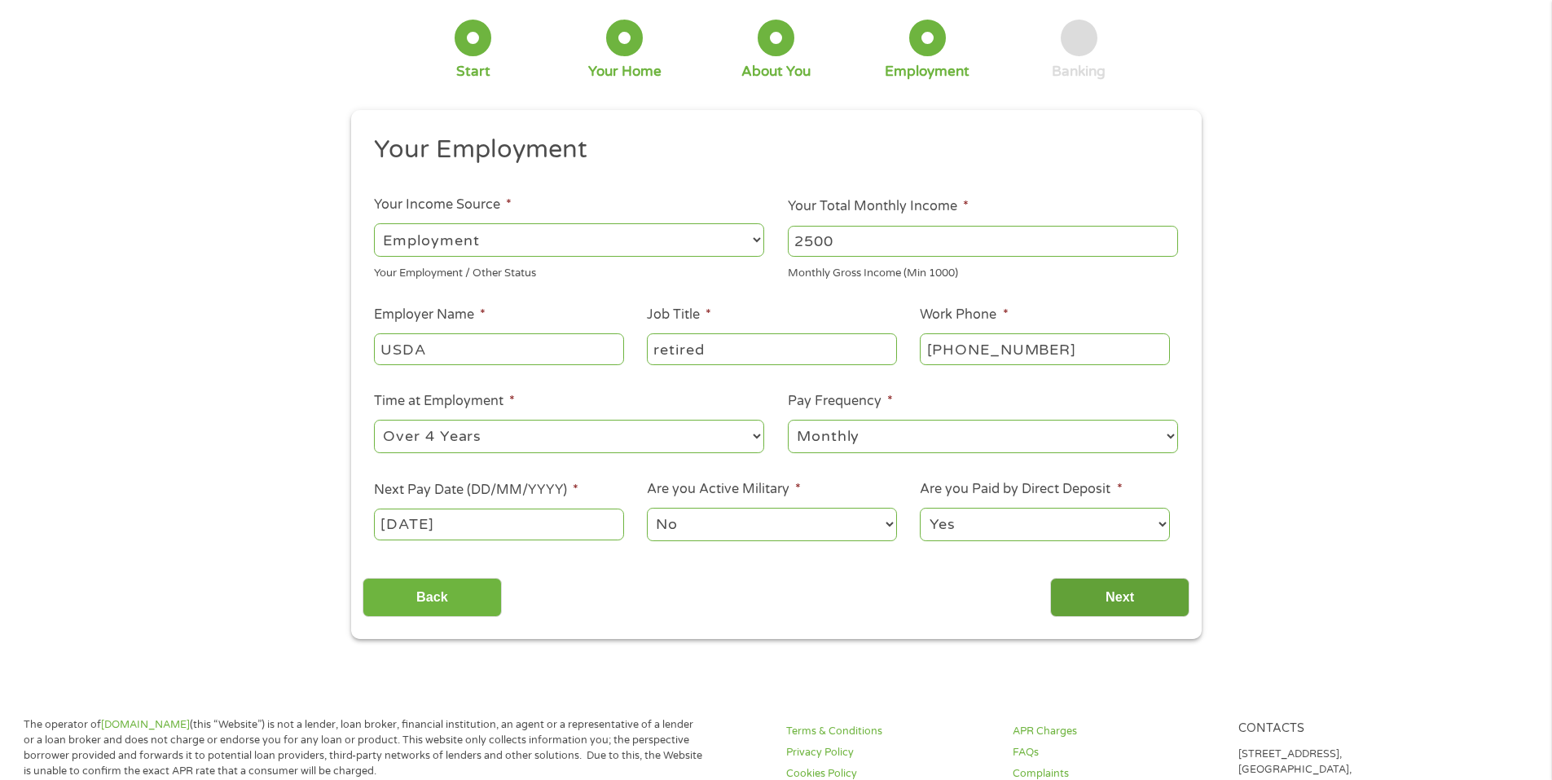
click at [1127, 579] on input "Next" at bounding box center [1119, 598] width 139 height 40
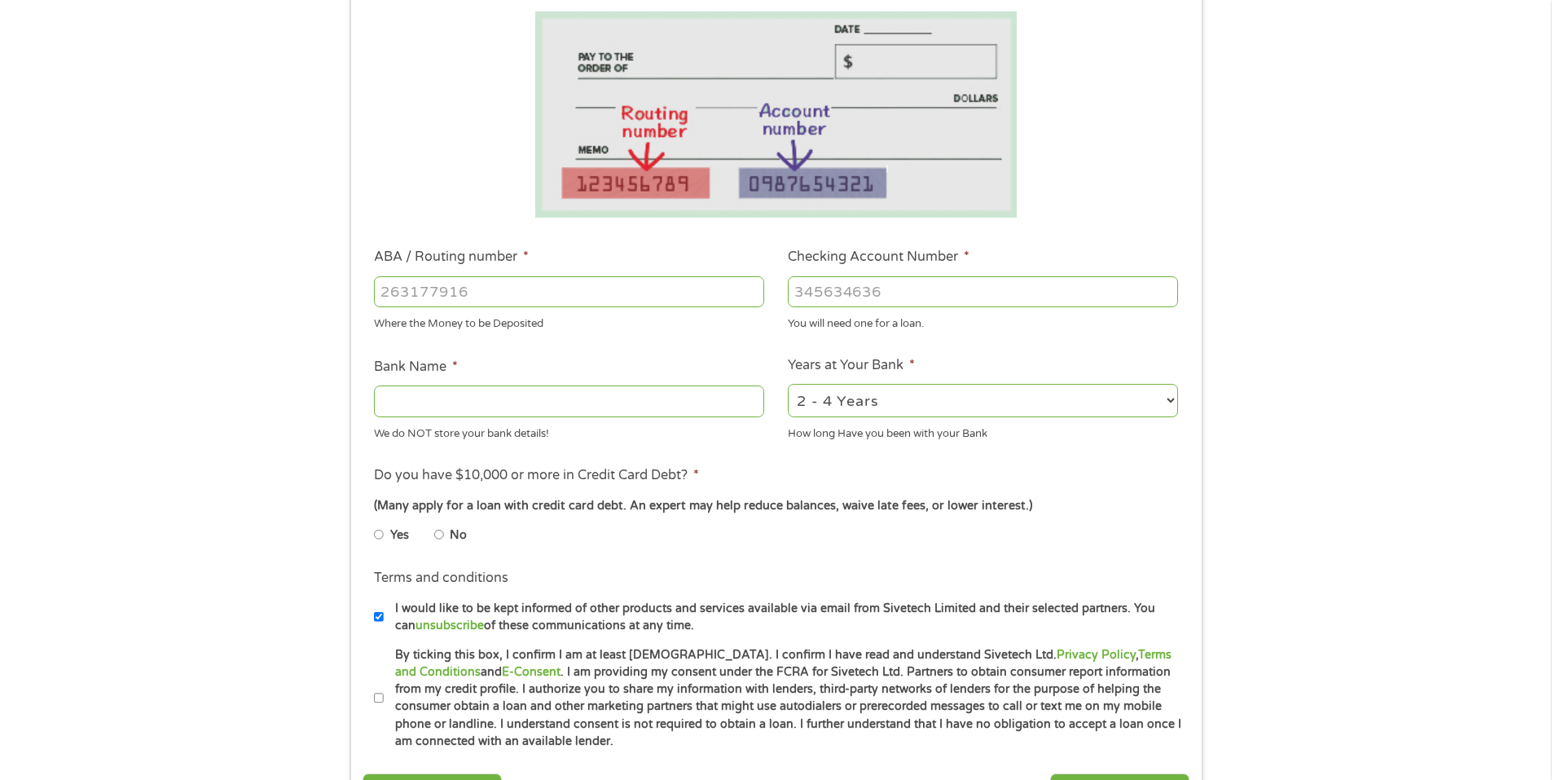
scroll to position [326, 0]
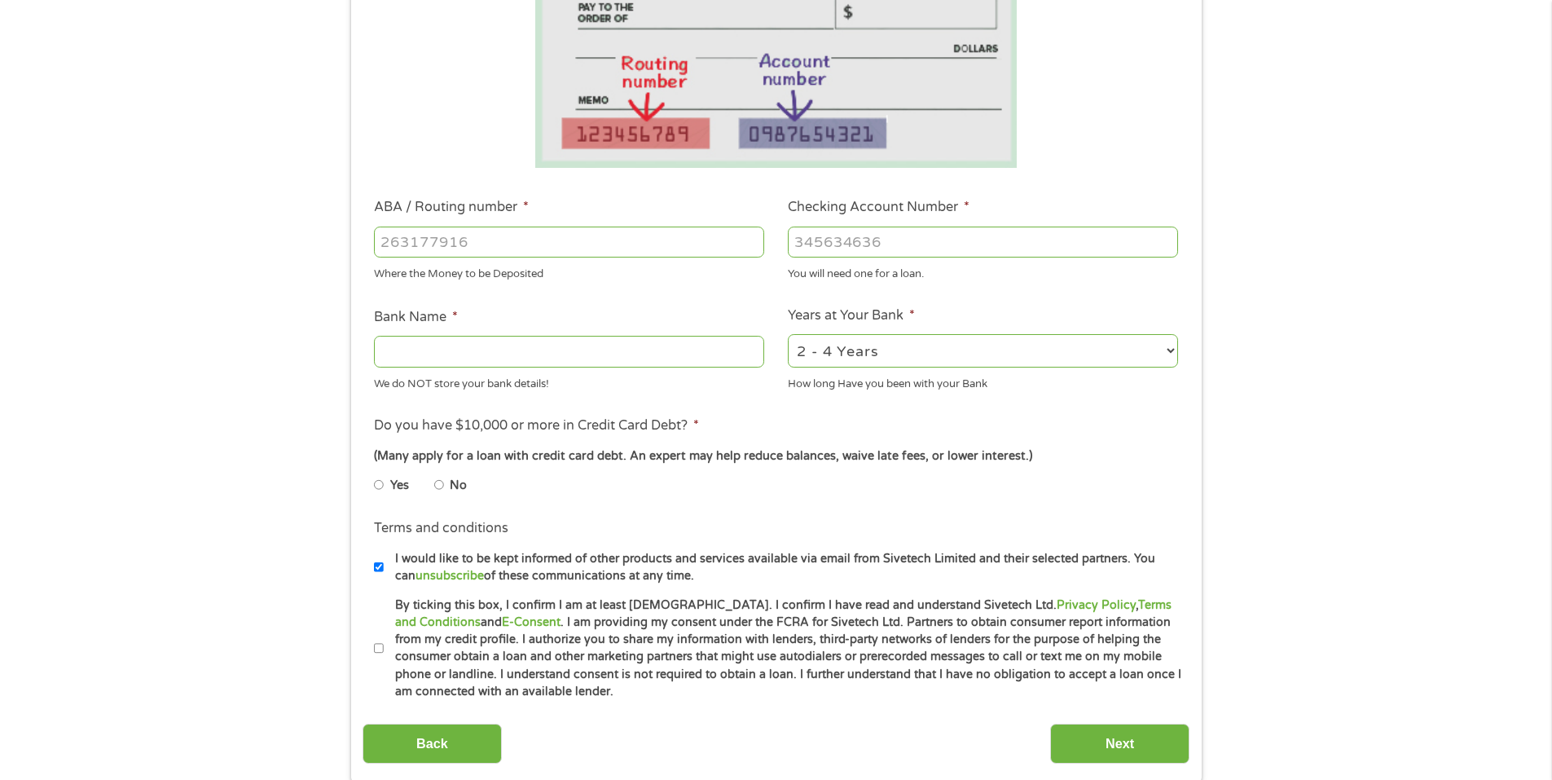
click at [487, 248] on input "ABA / Routing number *" at bounding box center [569, 242] width 390 height 31
type input "061092387"
type input "[PERSON_NAME] [PERSON_NAME] BANK NA"
type input "061092387"
click at [856, 242] on input "Checking Account Number *" at bounding box center [983, 242] width 390 height 31
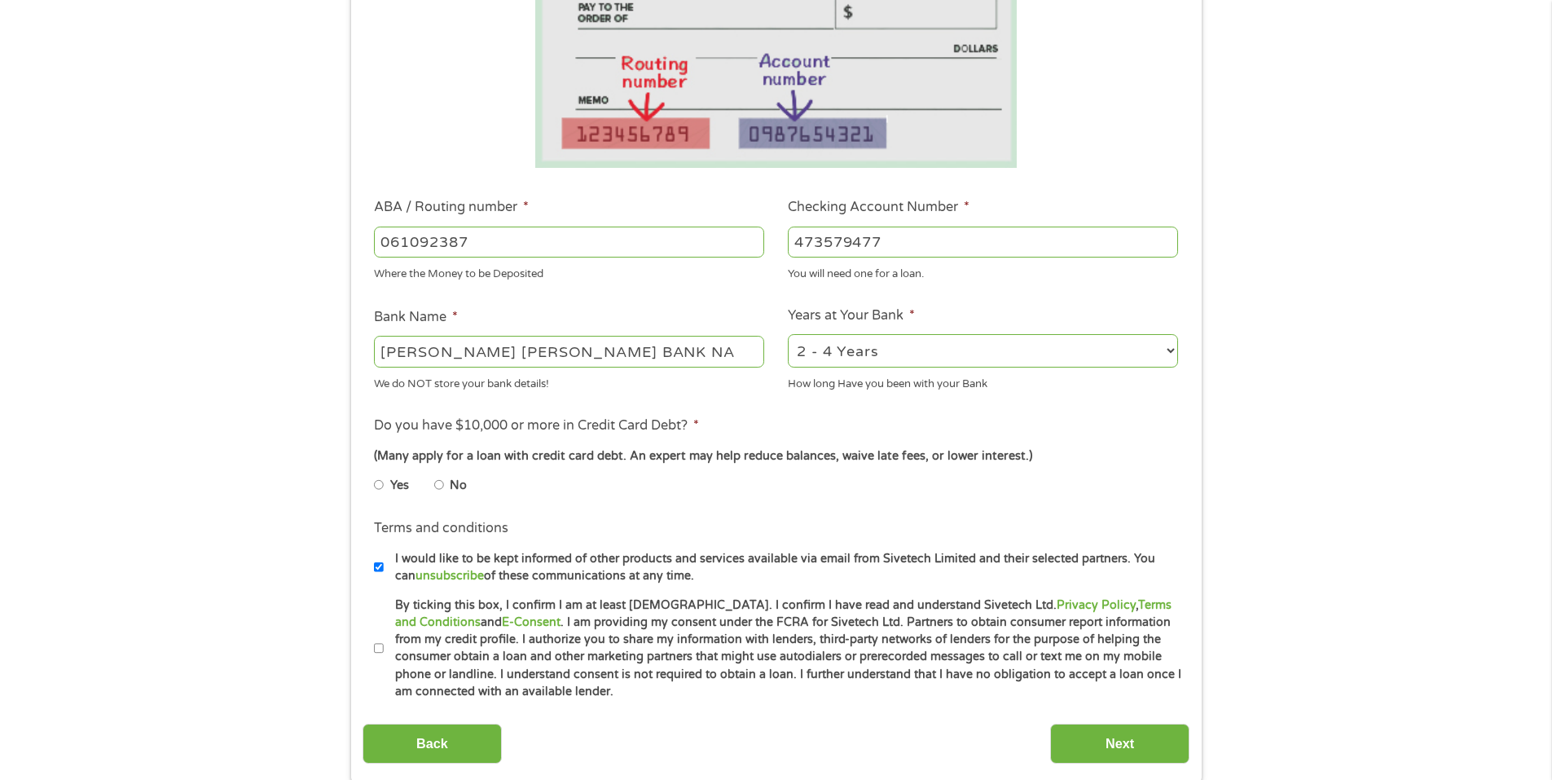
type input "473579477"
click at [1168, 352] on select "2 - 4 Years 6 - 12 Months 1 - 2 Years Over 4 Years" at bounding box center [983, 350] width 390 height 33
select select "60months"
click at [788, 334] on select "2 - 4 Years 6 - 12 Months 1 - 2 Years Over 4 Years" at bounding box center [983, 350] width 390 height 33
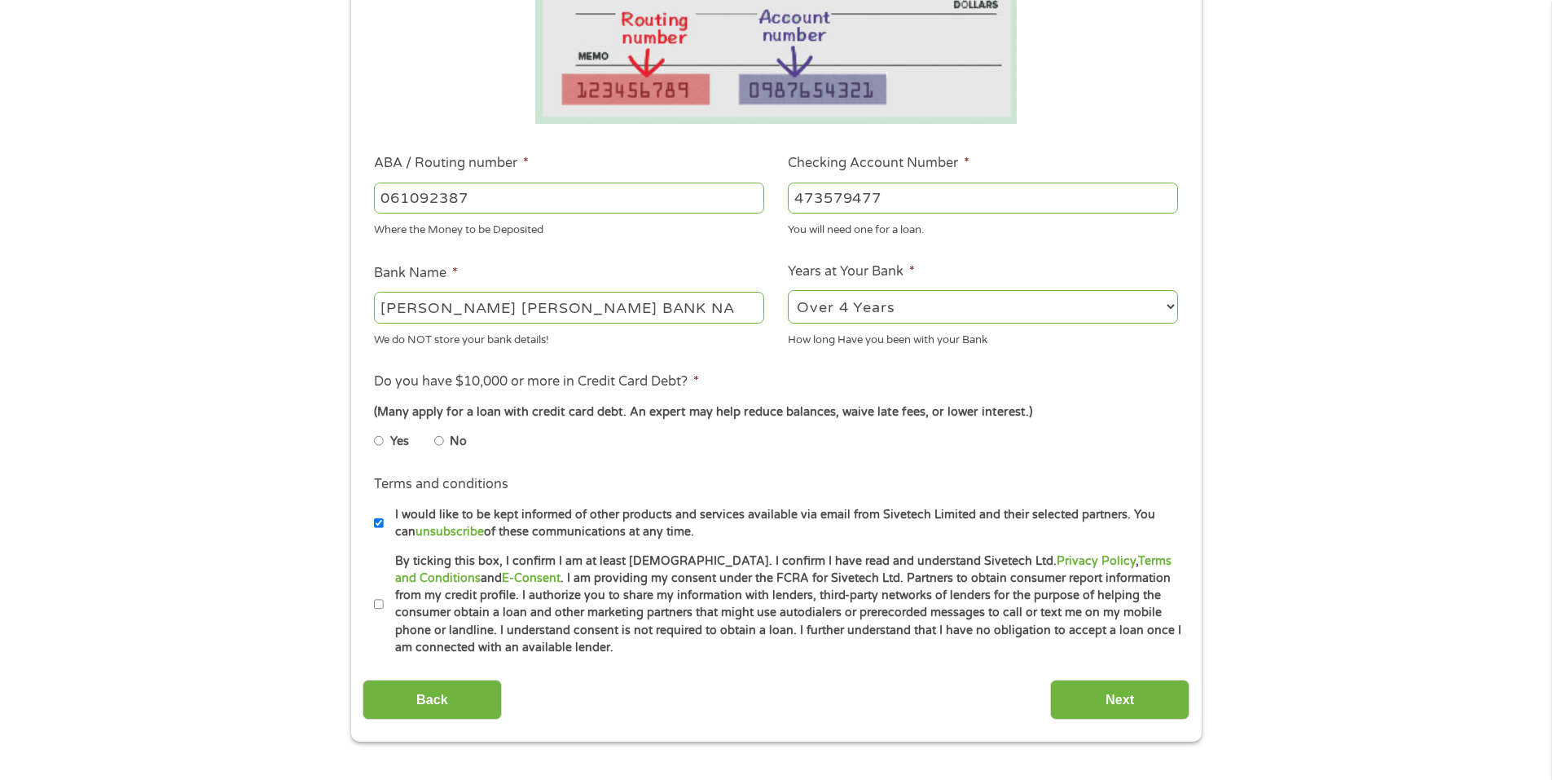
scroll to position [407, 0]
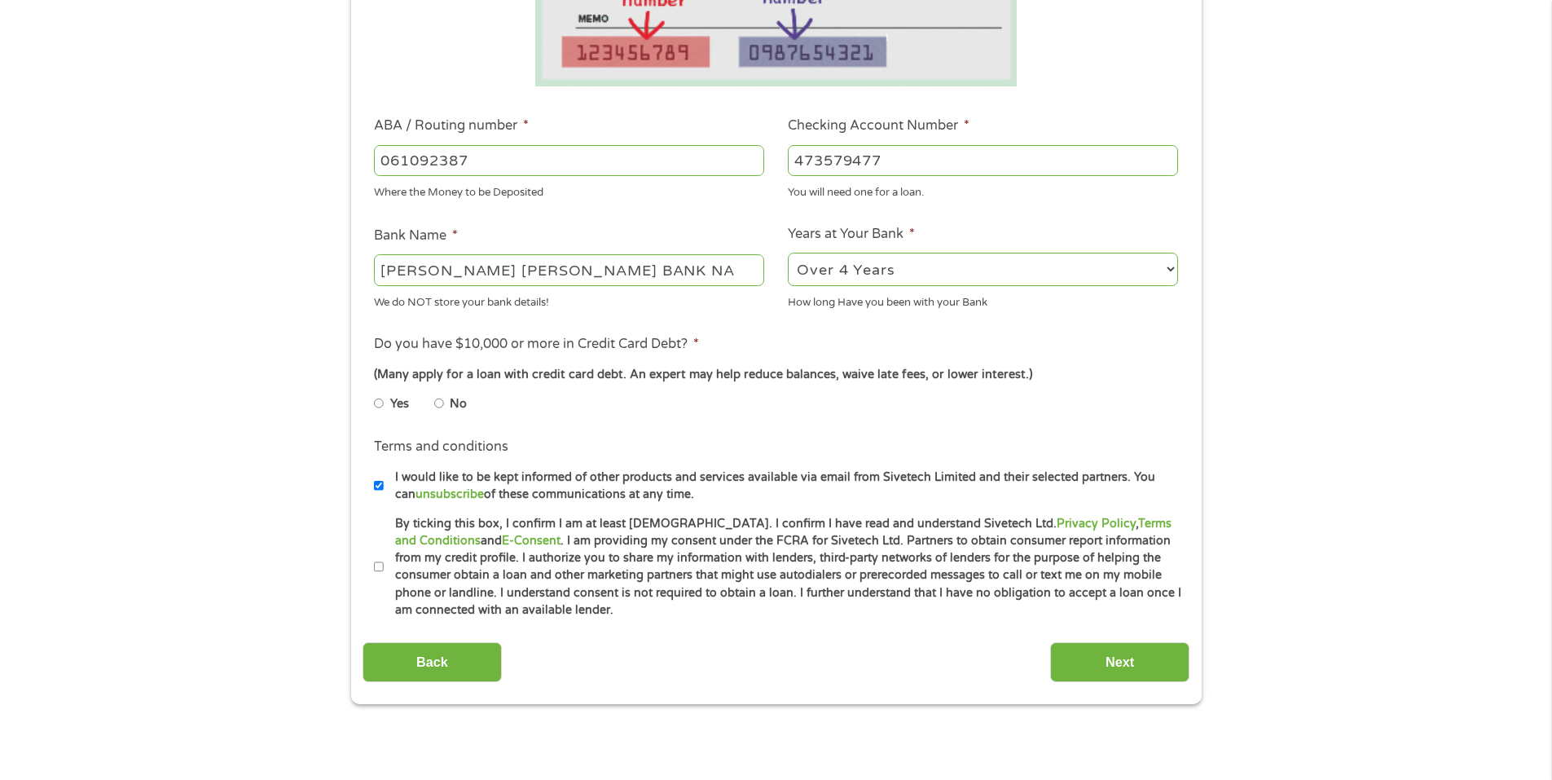
click at [440, 402] on input "No" at bounding box center [439, 403] width 10 height 26
radio input "true"
click at [385, 568] on label "By ticking this box, I confirm I am at least [DEMOGRAPHIC_DATA]. I confirm I ha…" at bounding box center [783, 567] width 799 height 104
click at [384, 568] on input "By ticking this box, I confirm I am at least [DEMOGRAPHIC_DATA]. I confirm I ha…" at bounding box center [379, 567] width 10 height 26
checkbox input "true"
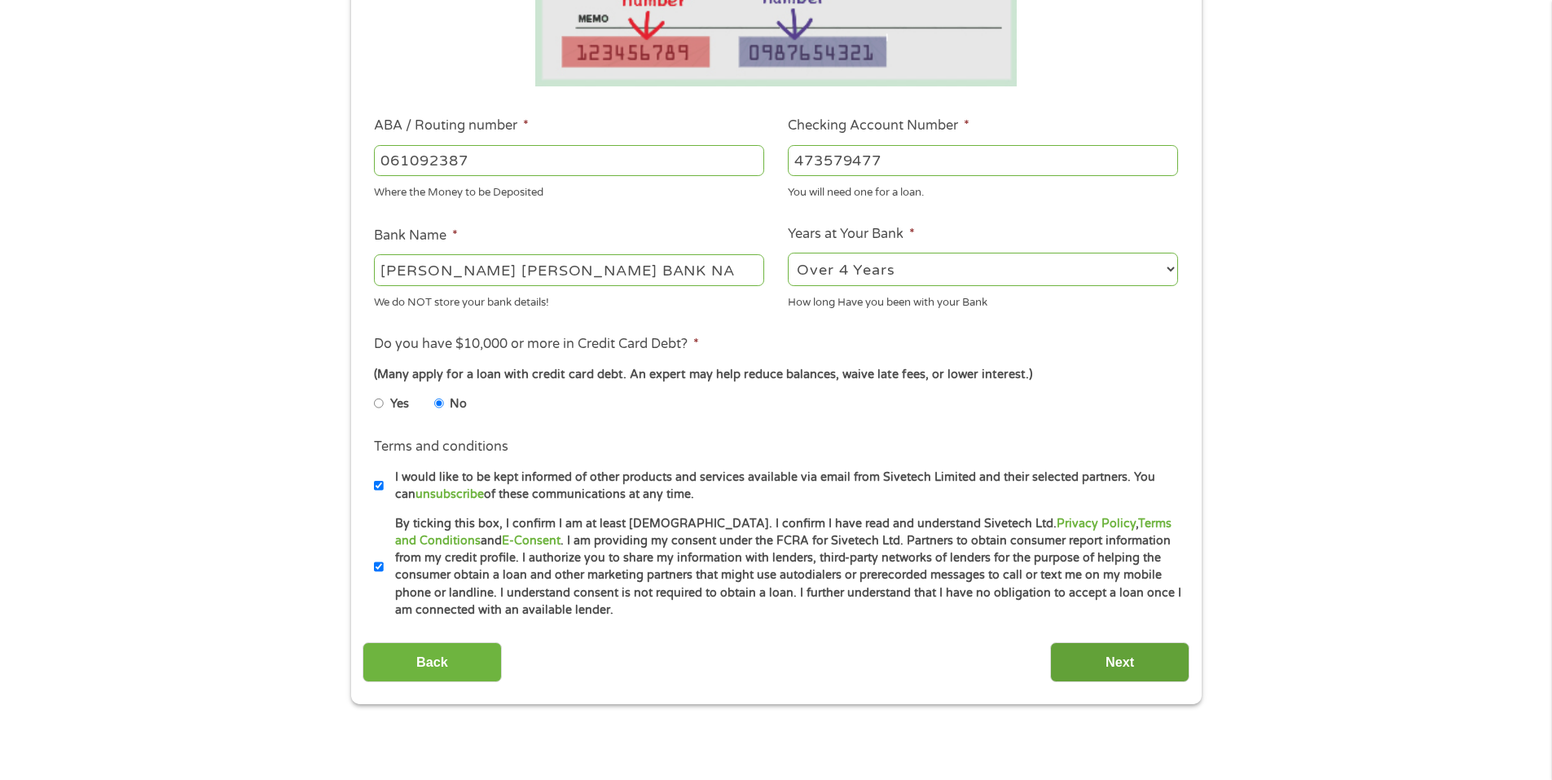
click at [1135, 658] on input "Next" at bounding box center [1119, 662] width 139 height 40
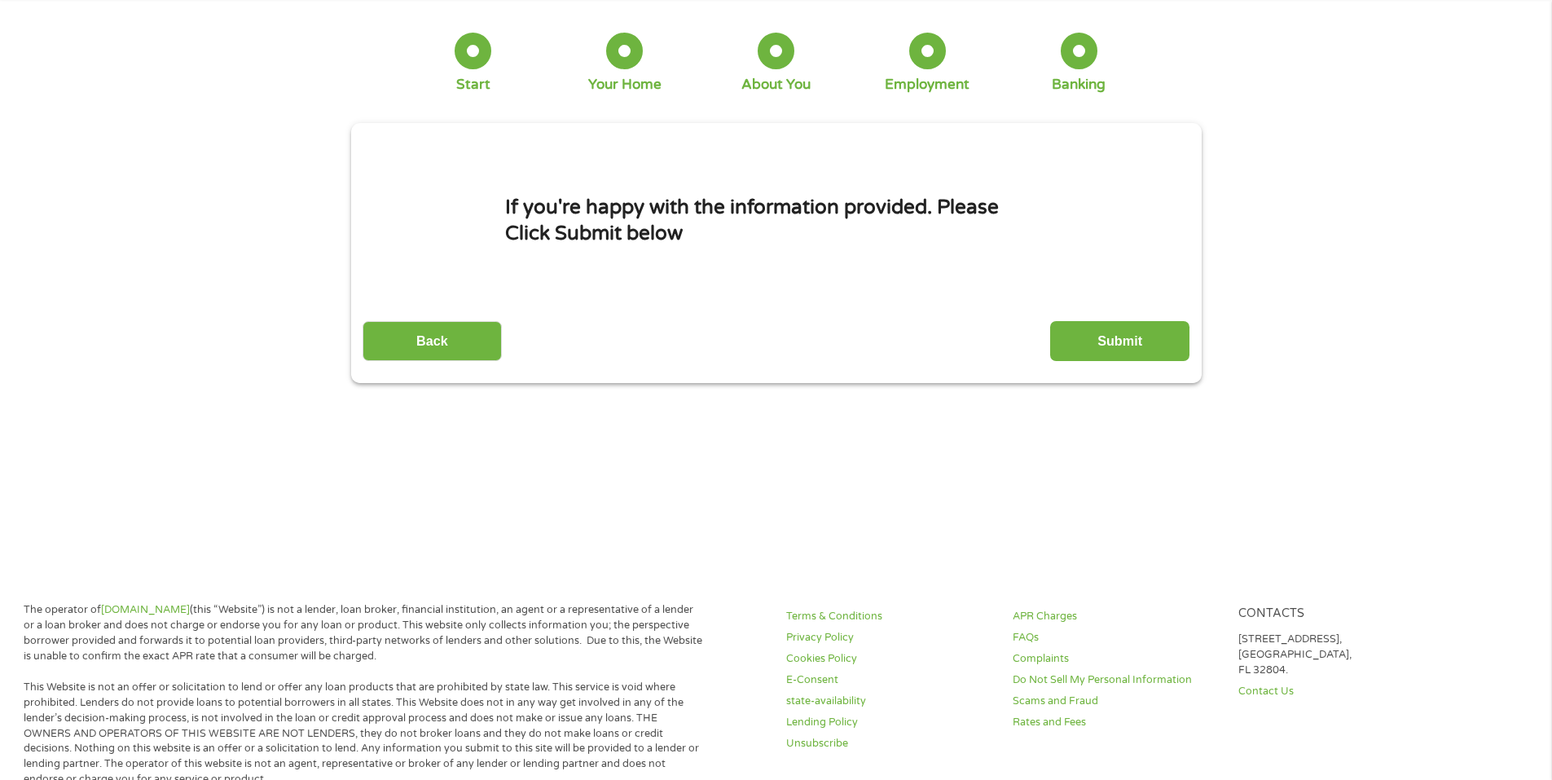
scroll to position [0, 0]
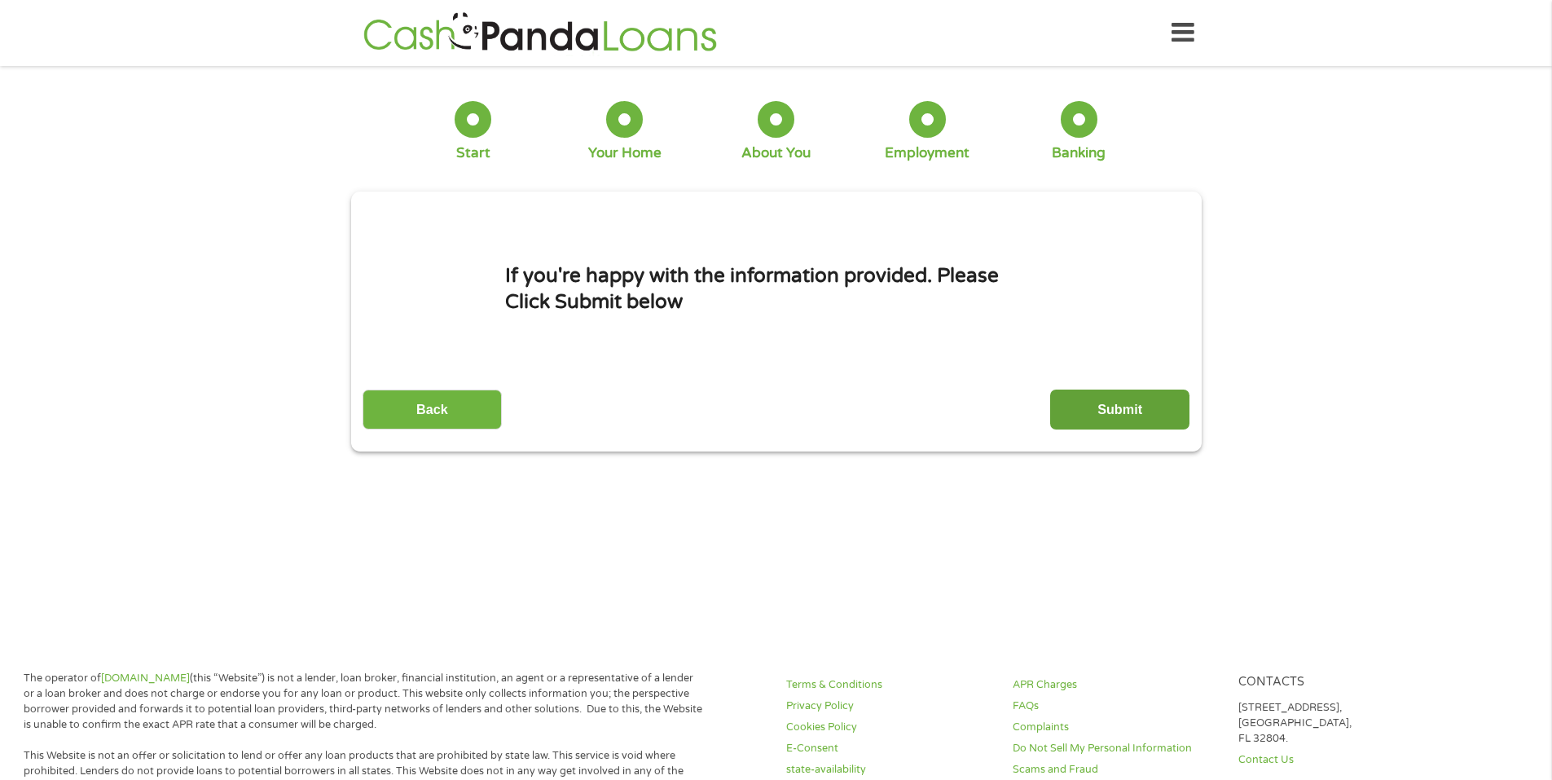
click at [1123, 413] on input "Submit" at bounding box center [1119, 409] width 139 height 40
